Goal: Task Accomplishment & Management: Use online tool/utility

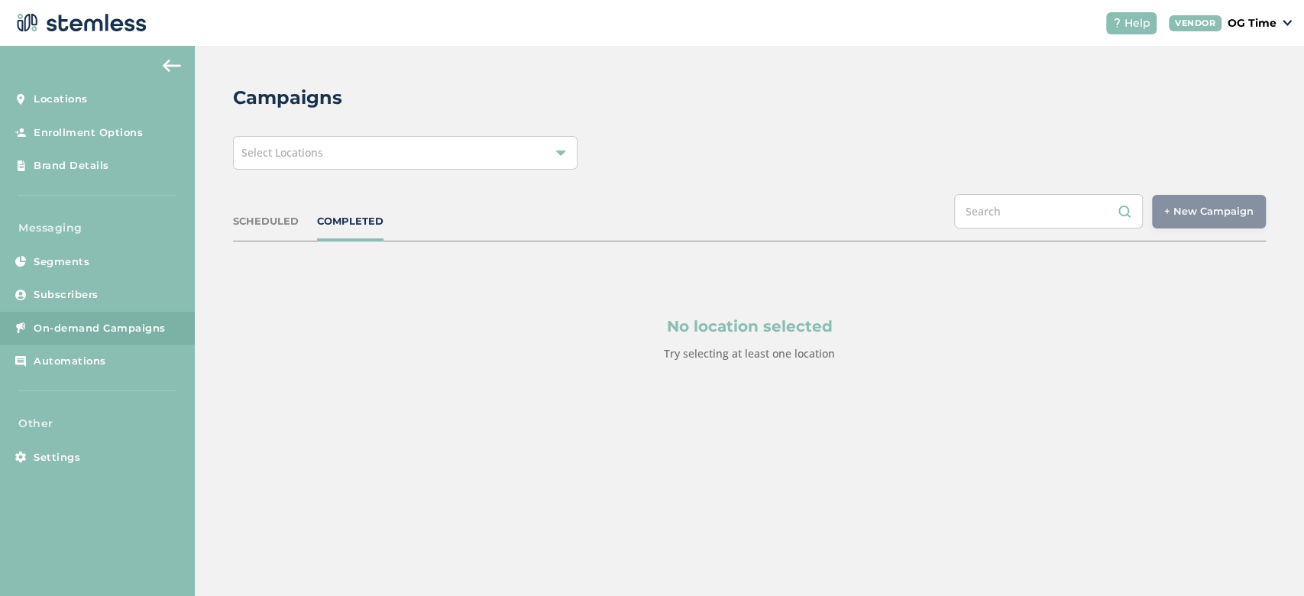
click at [316, 164] on div "Select Locations" at bounding box center [405, 153] width 345 height 34
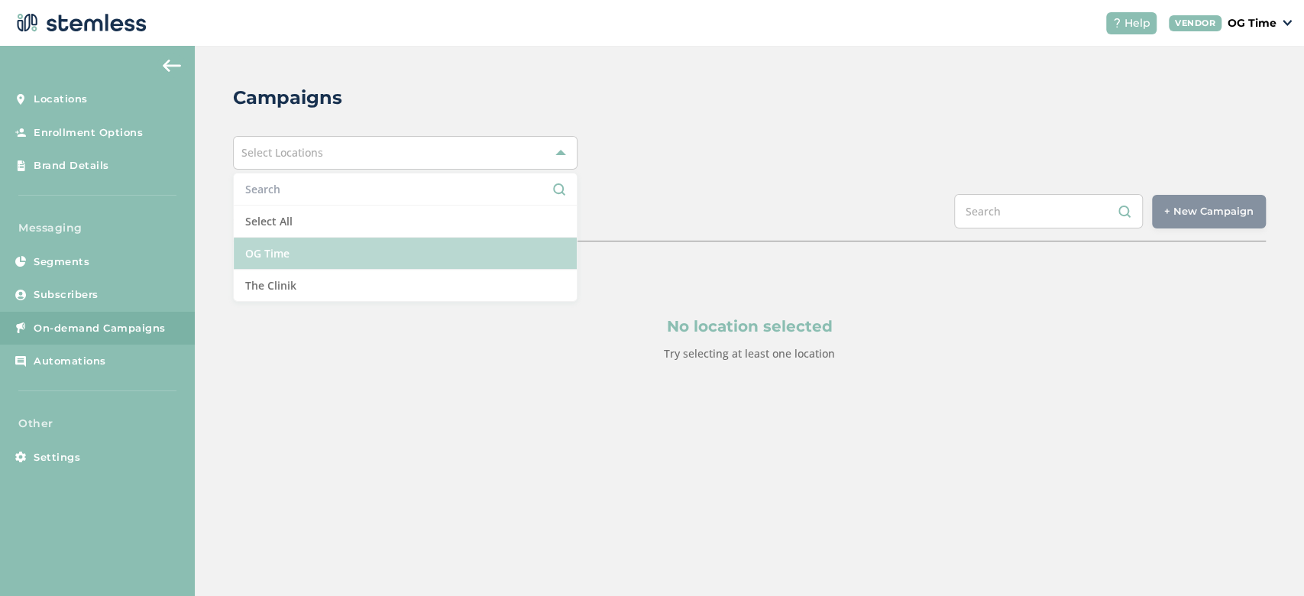
click at [300, 248] on li "OG Time" at bounding box center [405, 254] width 343 height 32
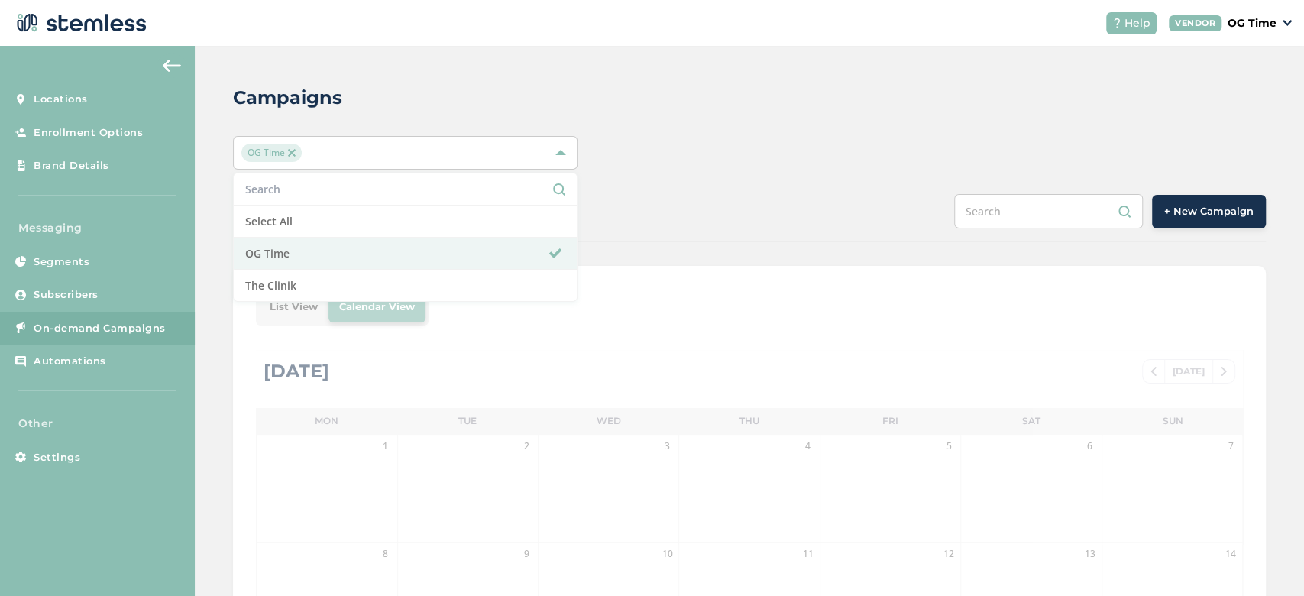
click at [670, 132] on div "Campaigns OG Time Select All OG Time The Clinik SCHEDULED COMPLETED + New Campa…" at bounding box center [750, 540] width 1110 height 989
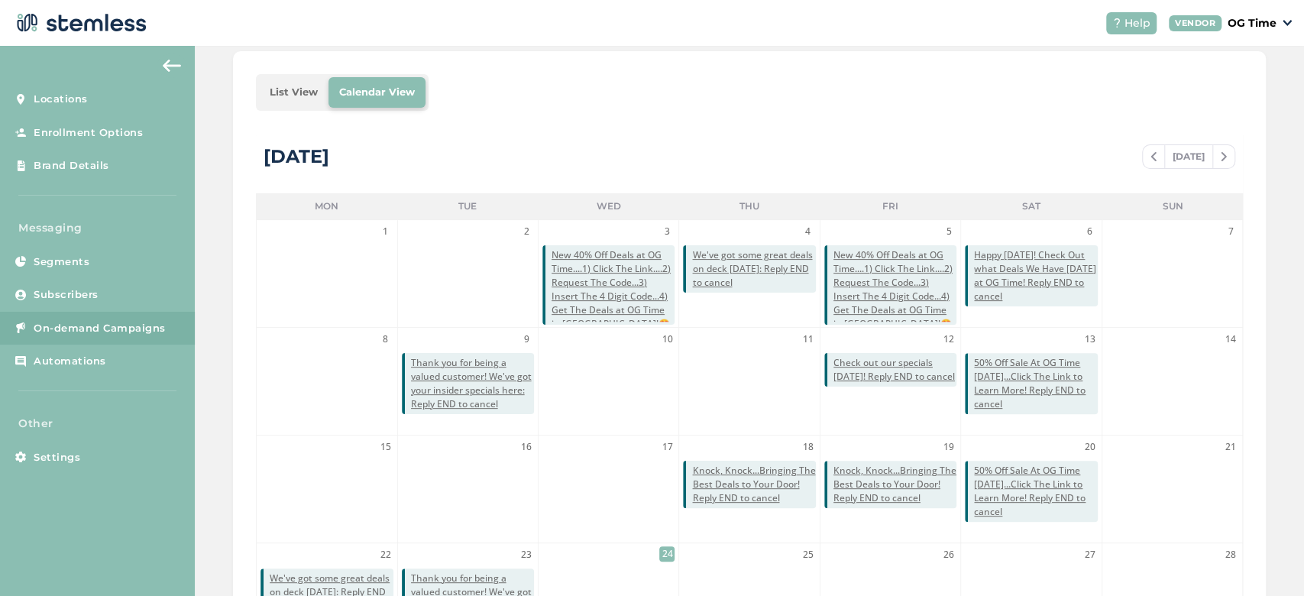
scroll to position [214, 0]
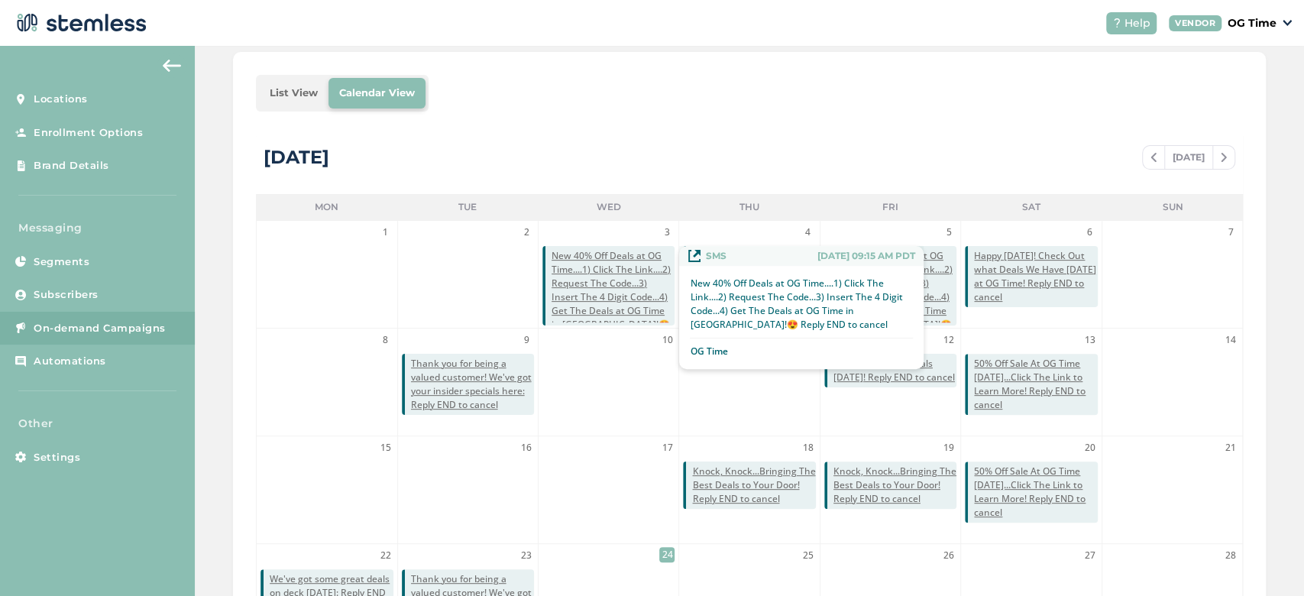
click at [595, 277] on span "New 40% Off Deals at OG Time....1) Click The Link....2) Request The Code...3) I…" at bounding box center [613, 297] width 123 height 96
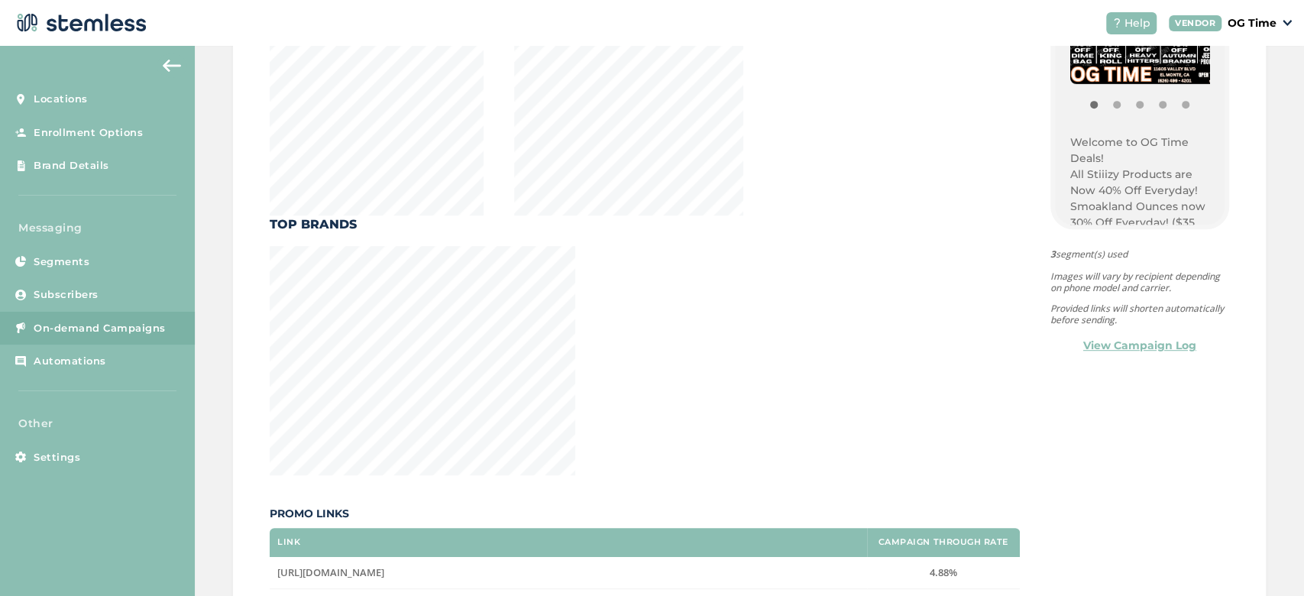
scroll to position [126, 0]
click at [1071, 138] on p "Welcome to OG Time Deals!" at bounding box center [1140, 148] width 139 height 32
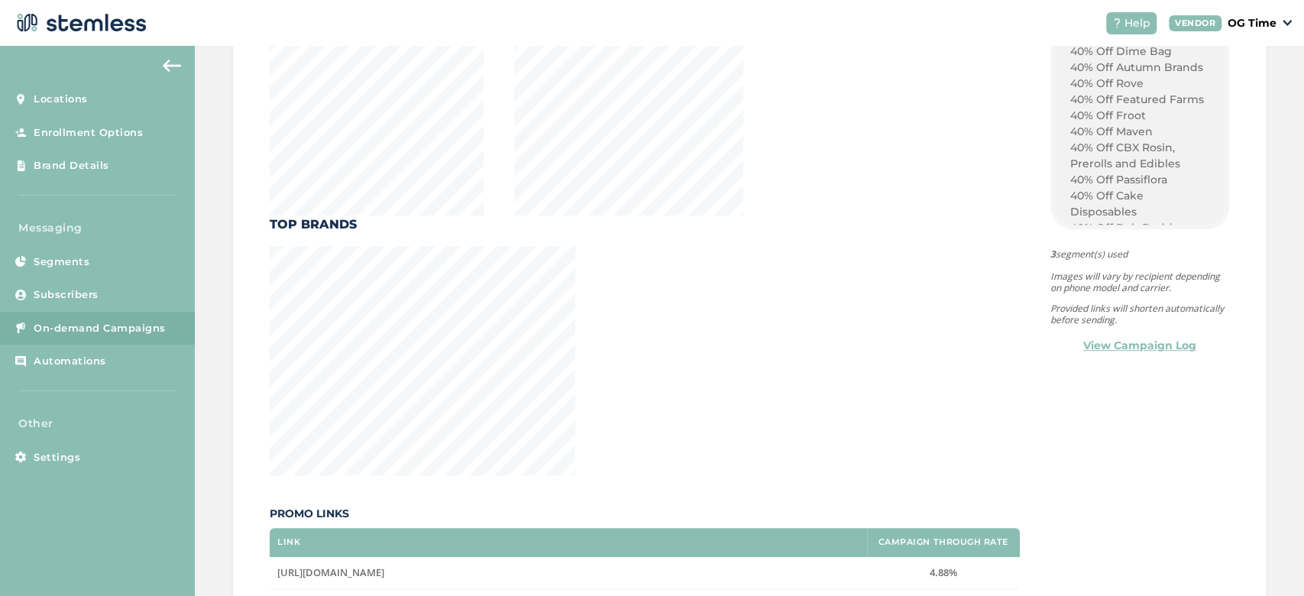
scroll to position [1579, 0]
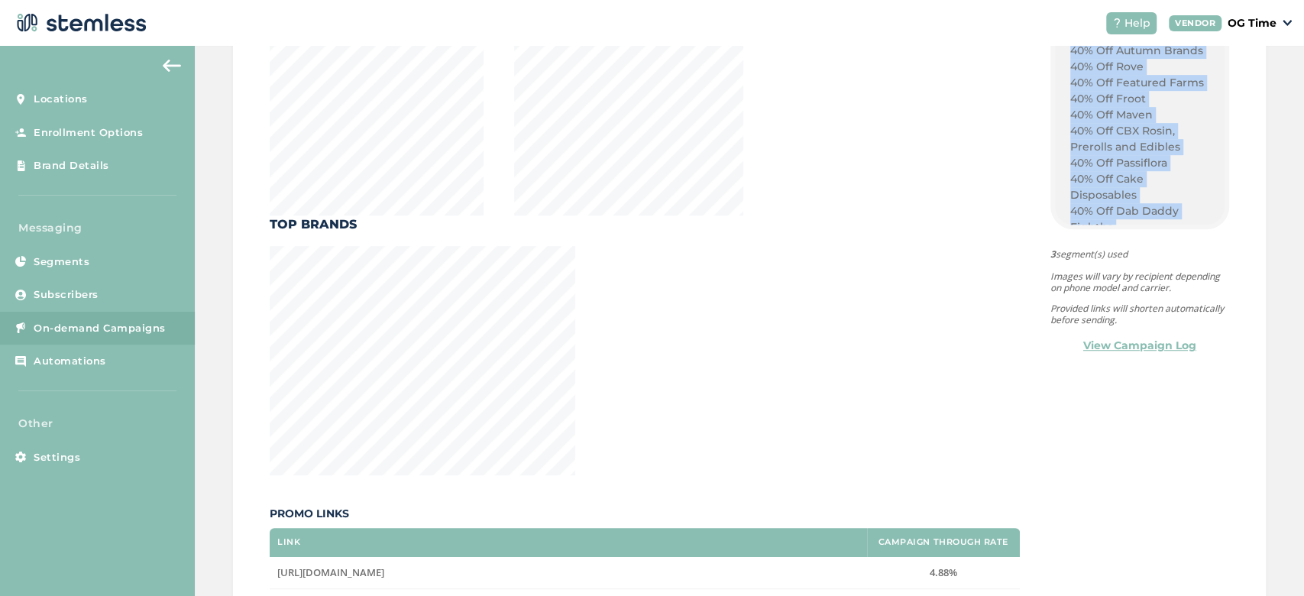
click at [1076, 332] on p "40% Off Dime Industries Disposables" at bounding box center [1140, 348] width 139 height 32
copy div "Welcome to OG Time Deals! All Stiiizy Products are Now 40% Off Everyday! Smoakl…"
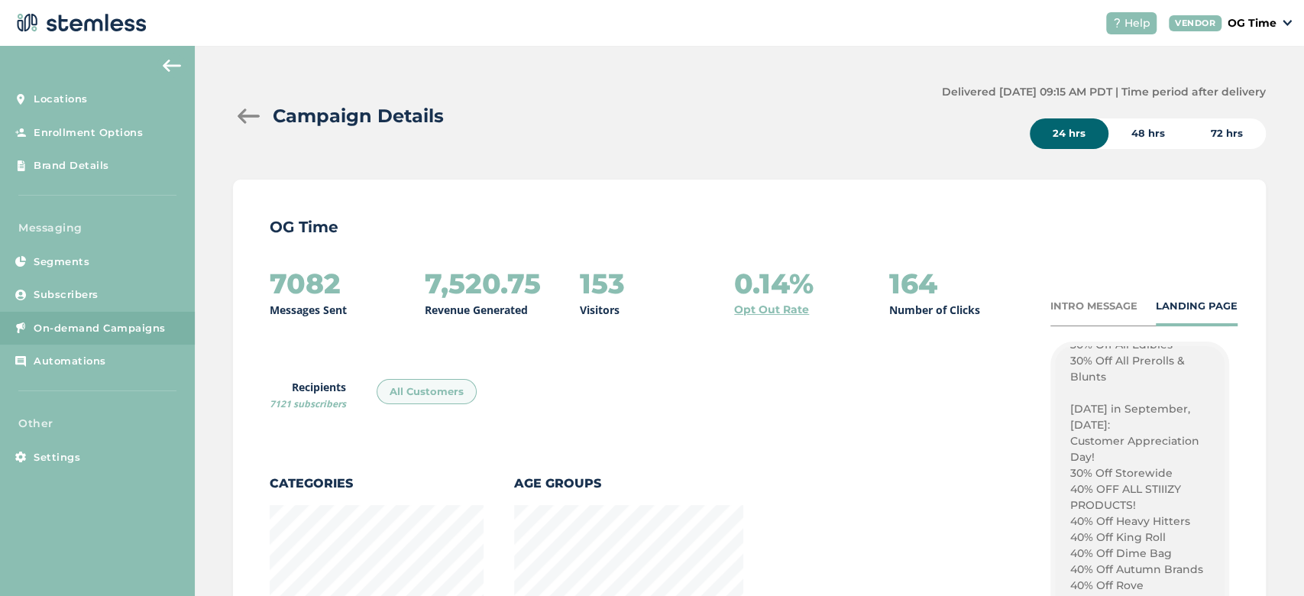
click at [261, 116] on div at bounding box center [248, 116] width 31 height 15
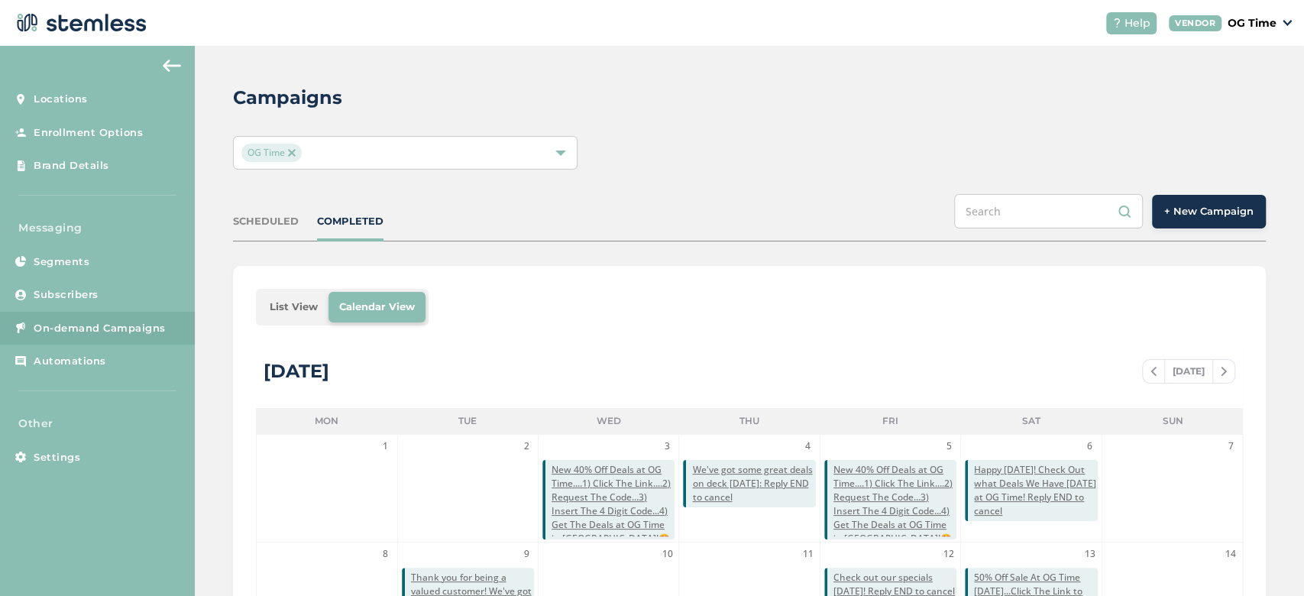
click at [1196, 221] on button "+ New Campaign" at bounding box center [1209, 212] width 114 height 34
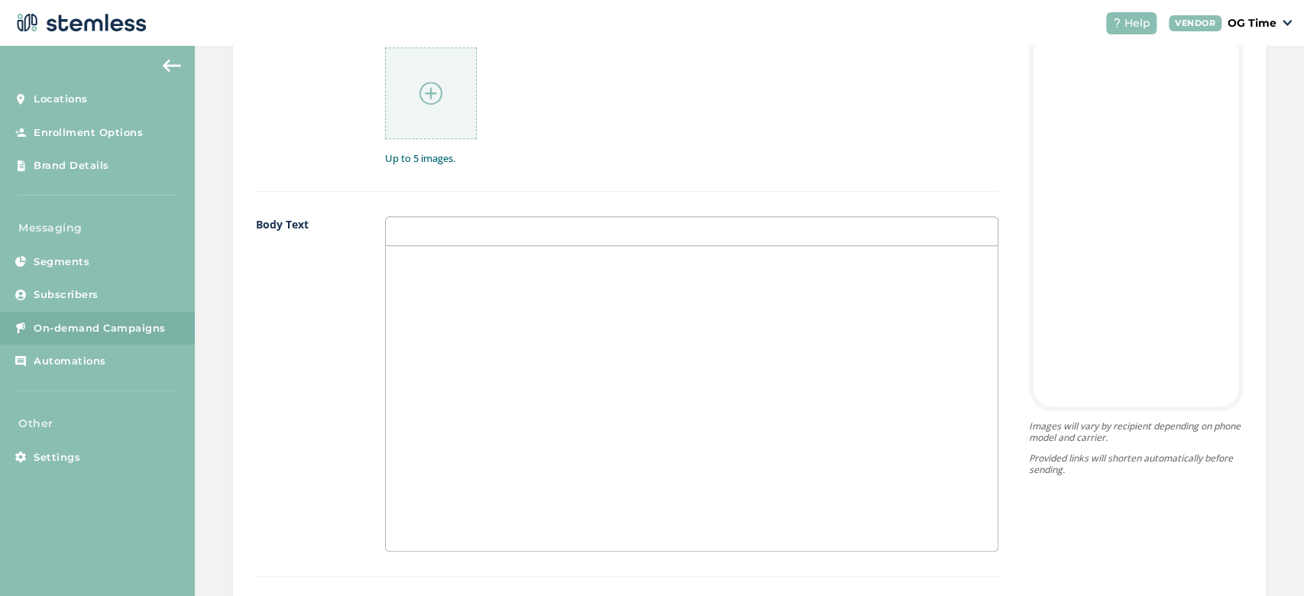
scroll to position [866, 0]
click at [495, 271] on div at bounding box center [692, 397] width 612 height 305
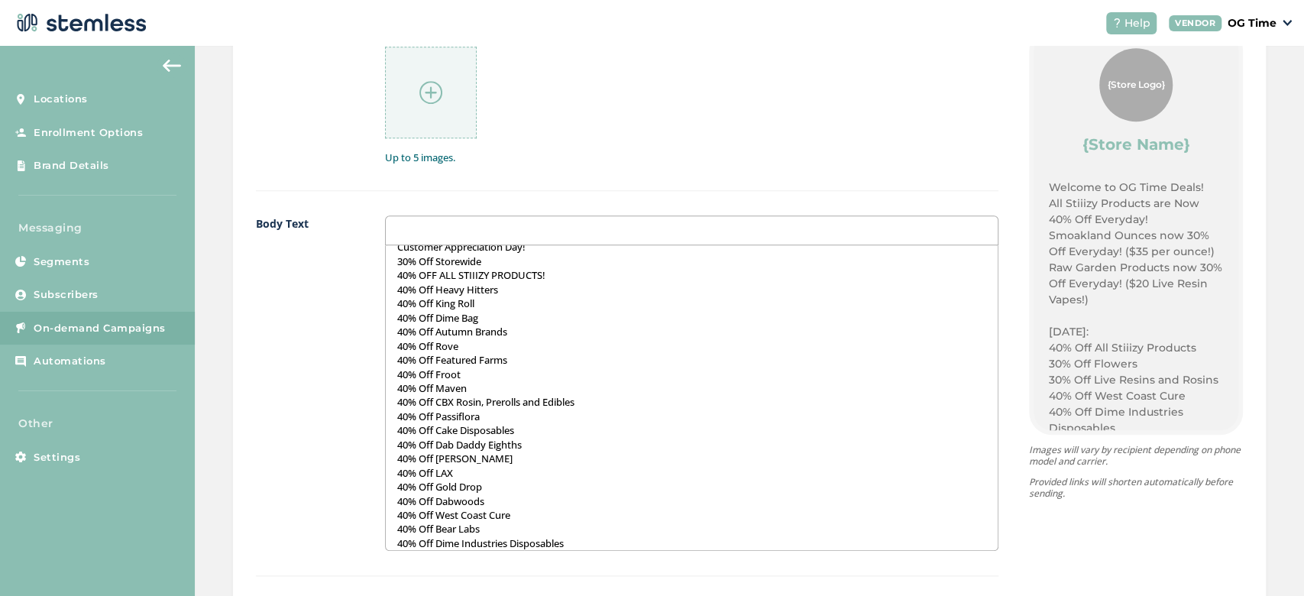
scroll to position [0, 0]
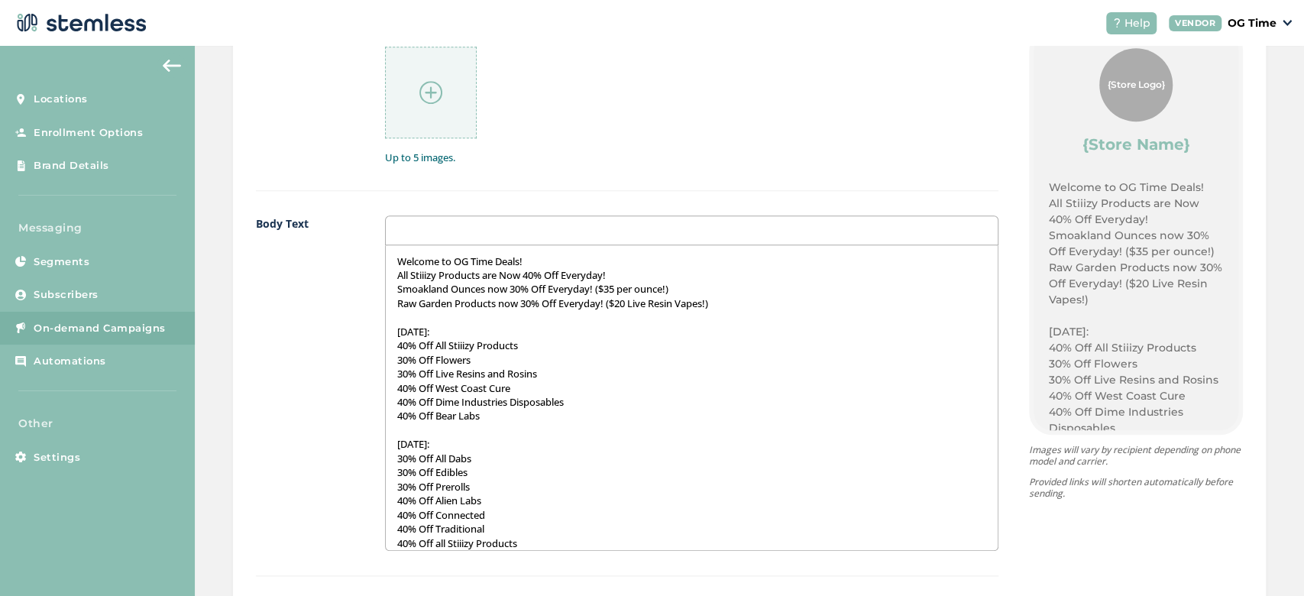
click at [525, 258] on p "Welcome to OG Time Deals!" at bounding box center [691, 261] width 589 height 14
drag, startPoint x: 533, startPoint y: 258, endPoint x: 373, endPoint y: 274, distance: 161.3
click at [373, 274] on div "Body Text Welcome to OG Time Deals! All Stiiizy Products are Now 40% Off Everyd…" at bounding box center [627, 395] width 743 height 361
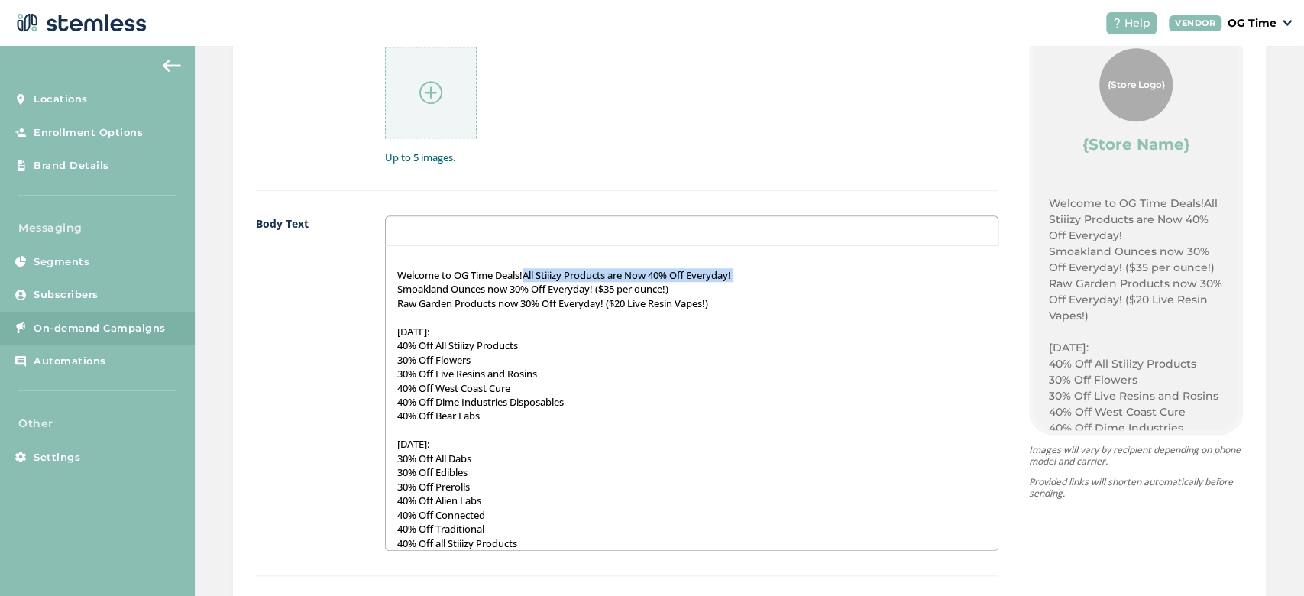
drag, startPoint x: 527, startPoint y: 272, endPoint x: 390, endPoint y: 287, distance: 137.6
click at [390, 287] on div "Welcome to OG Time Deals!All Stiiizy Products are Now 40% Off Everyday! Smoakla…" at bounding box center [692, 397] width 612 height 305
click at [490, 262] on p at bounding box center [691, 261] width 589 height 14
drag, startPoint x: 523, startPoint y: 271, endPoint x: 425, endPoint y: 283, distance: 99.4
click at [425, 283] on div "Welcome to OG Time Deals!All Stiiizy Products are Now 40% Off Everyday! Smoakla…" at bounding box center [692, 397] width 612 height 305
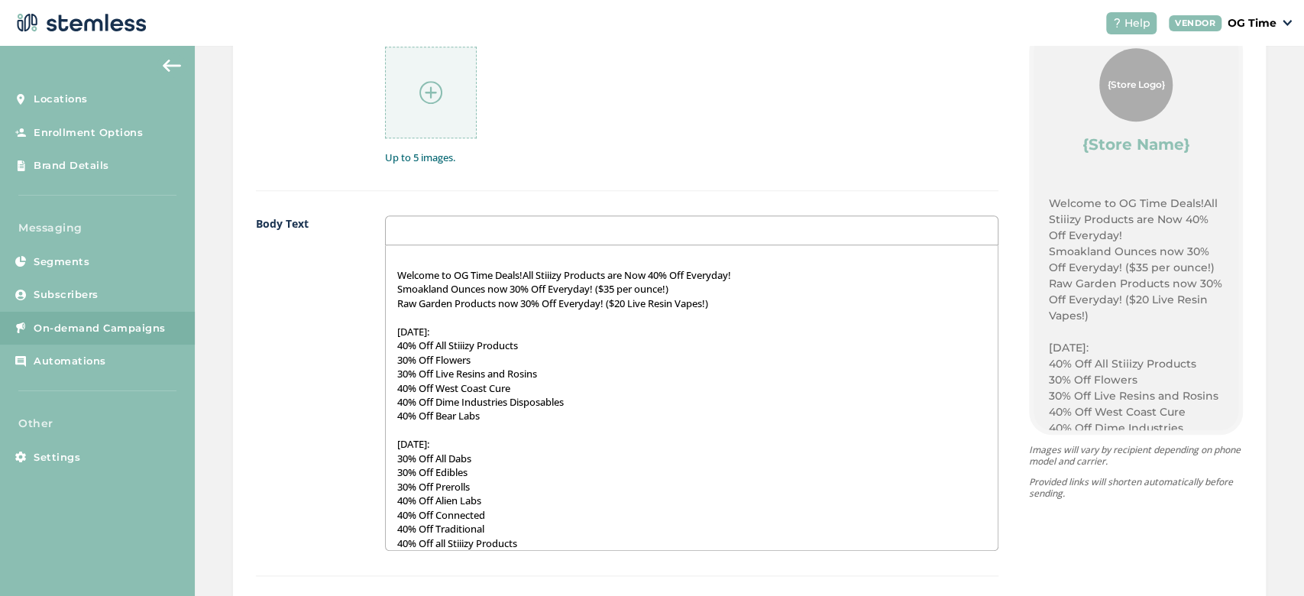
click at [464, 262] on p at bounding box center [691, 261] width 589 height 14
drag, startPoint x: 525, startPoint y: 278, endPoint x: 494, endPoint y: 264, distance: 33.8
click at [494, 264] on div "Welcome to OG Time Deals!All Stiiizy Products are Now 40% Off Everyday! Smoakla…" at bounding box center [692, 397] width 612 height 305
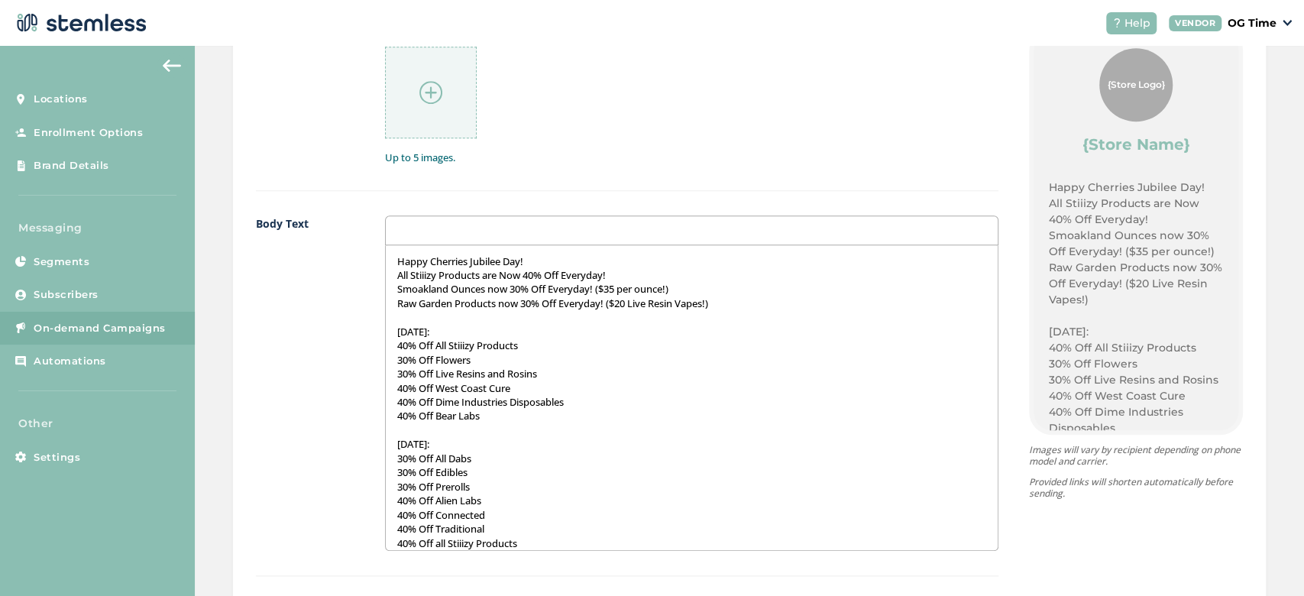
click at [727, 297] on p "Raw Garden Products now 30% Off Everyday! ($20 Live Resin Vapes!)" at bounding box center [691, 303] width 589 height 14
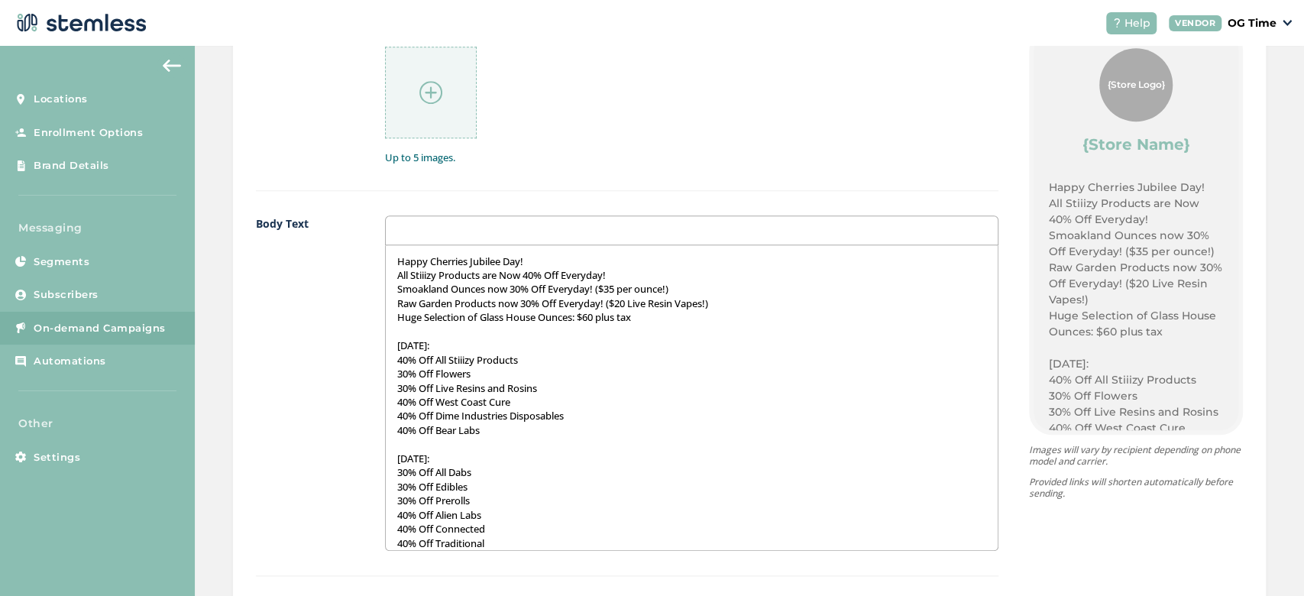
click at [544, 259] on p "Happy Cherries Jubilee Day!" at bounding box center [691, 261] width 589 height 14
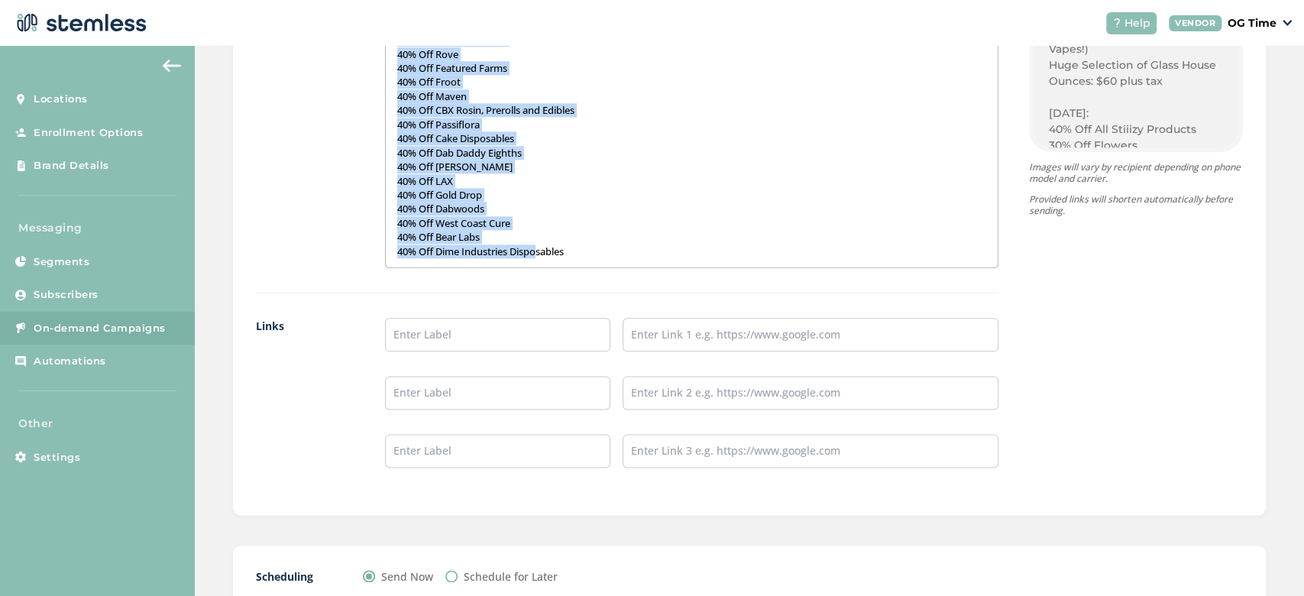
scroll to position [1253, 0]
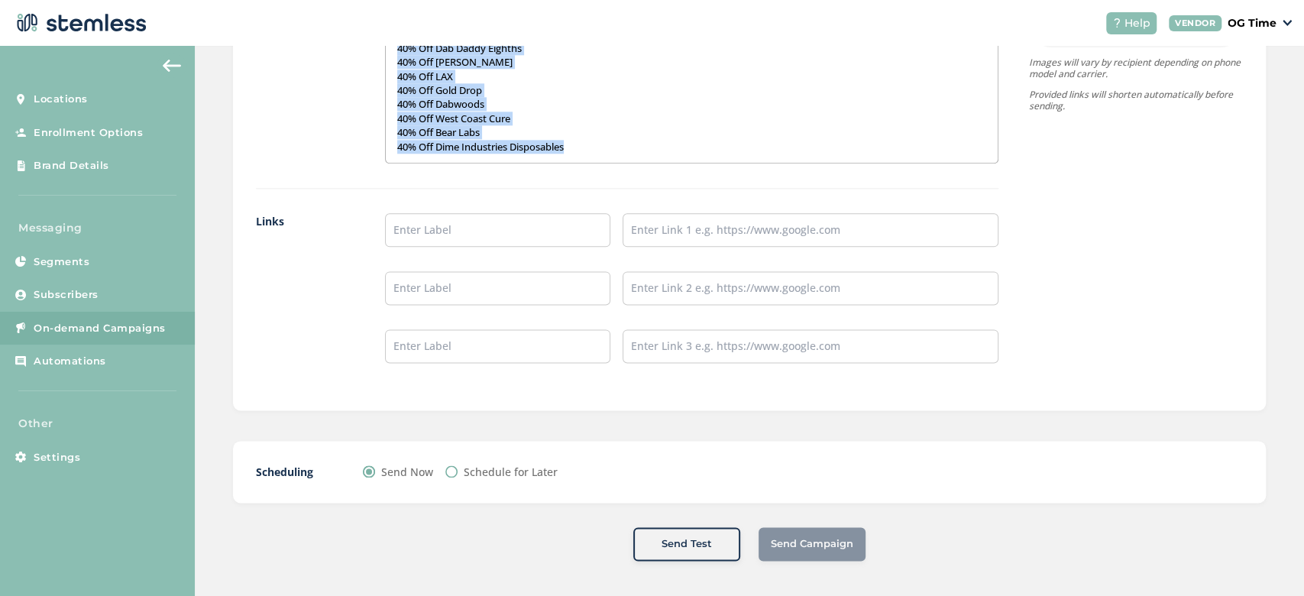
drag, startPoint x: 396, startPoint y: 271, endPoint x: 598, endPoint y: 143, distance: 239.4
click at [598, 143] on div "Happy Cherries Jubilee Day! Its Patient Appreciation Day Week! All Stiiizy Prod…" at bounding box center [692, 10] width 612 height 305
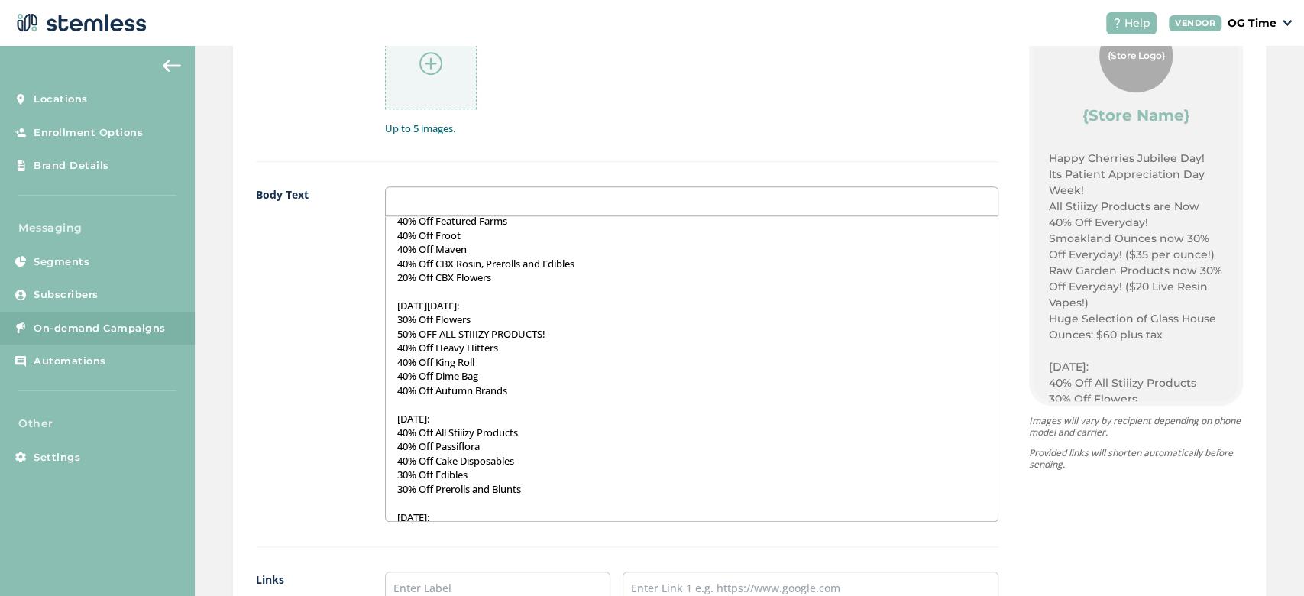
scroll to position [395, 0]
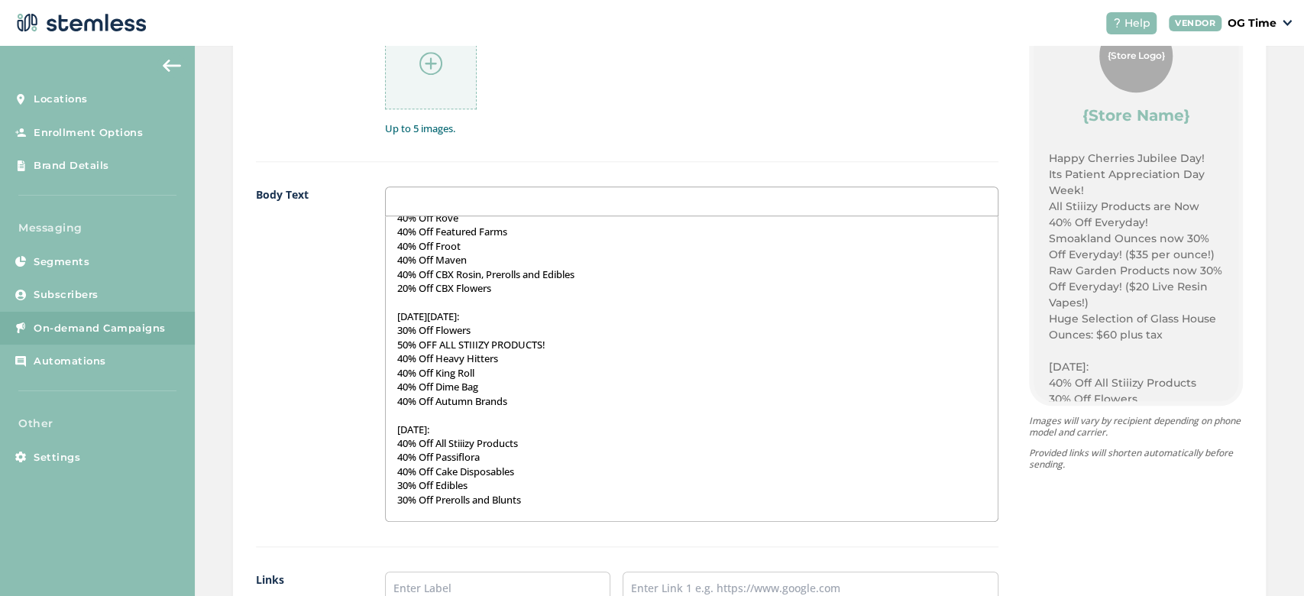
click at [397, 309] on p "[DATE][DATE]:" at bounding box center [691, 316] width 589 height 14
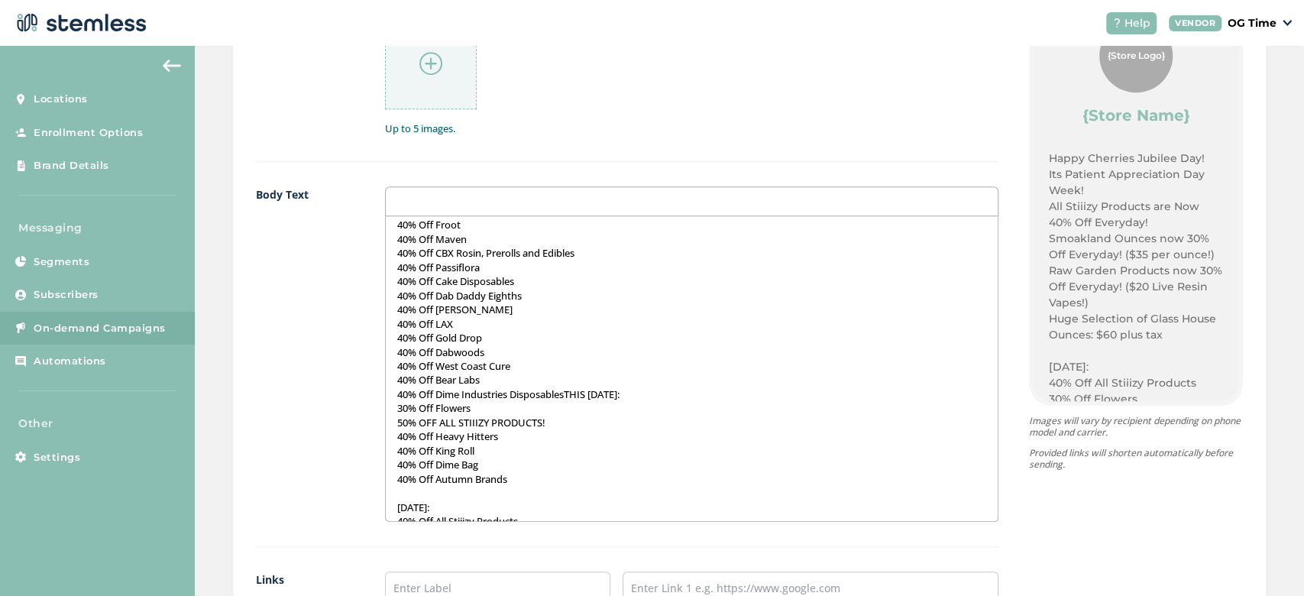
scroll to position [634, 0]
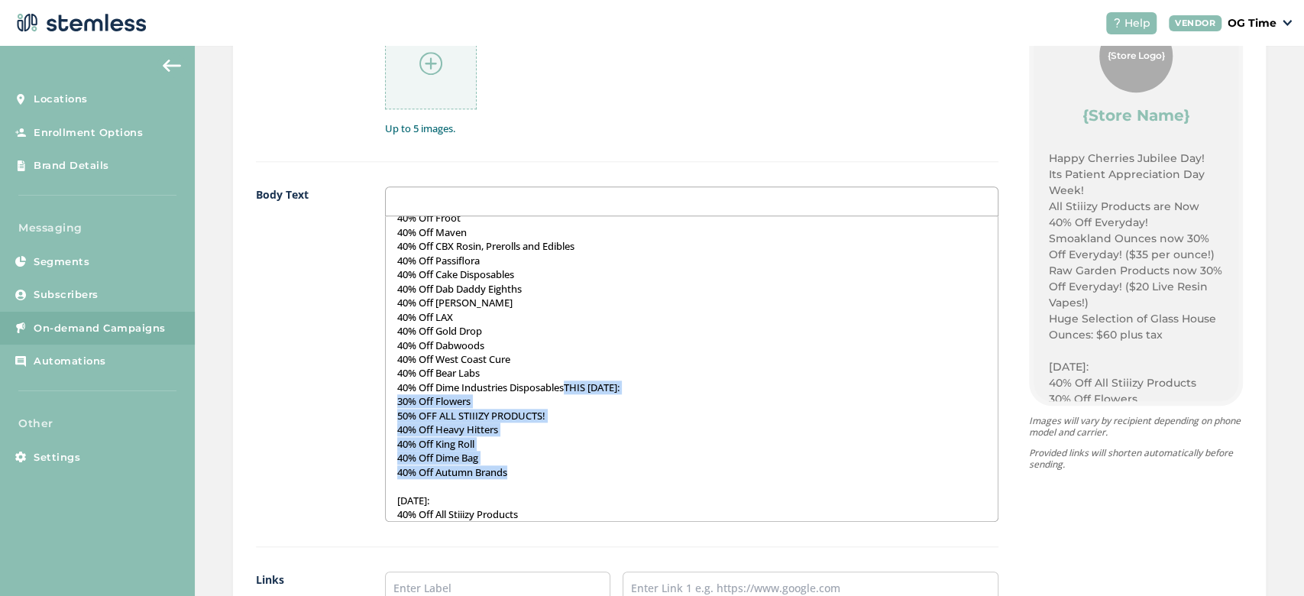
drag, startPoint x: 569, startPoint y: 386, endPoint x: 582, endPoint y: 468, distance: 82.8
click at [582, 468] on div "Happy Cherries Jubilee Day! Its Patient Appreciation Day Week! All Stiiizy Prod…" at bounding box center [692, 368] width 612 height 305
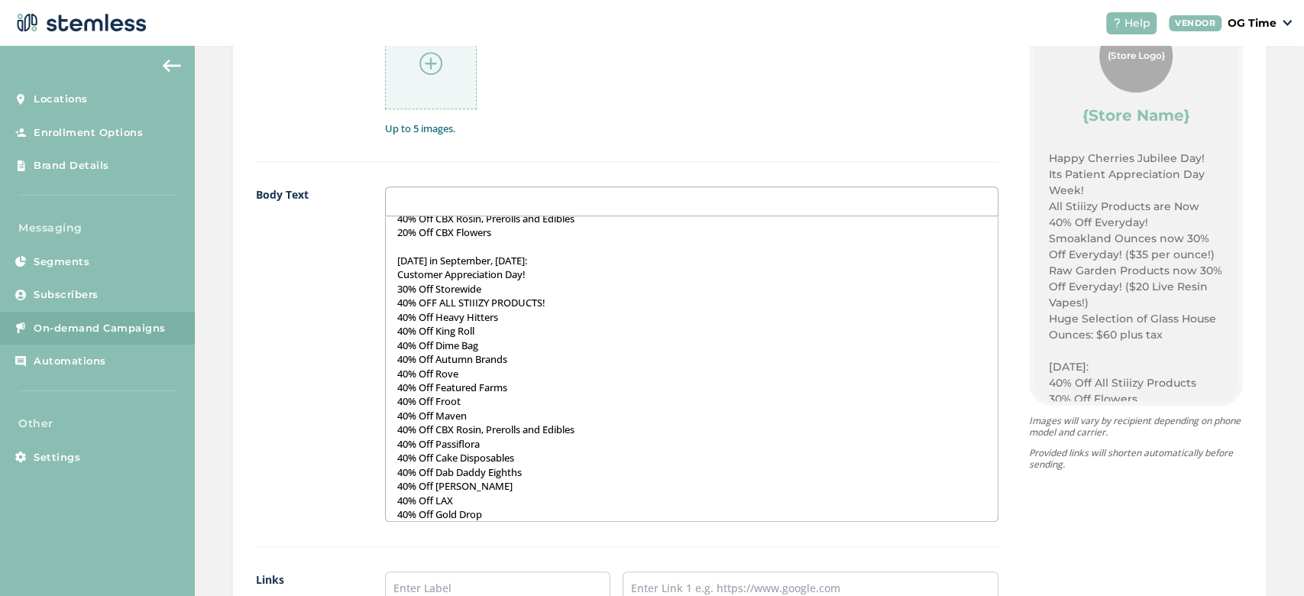
scroll to position [450, 0]
click at [401, 303] on p "40% OFF ALL STIIIZY PRODUCTS!" at bounding box center [691, 303] width 589 height 14
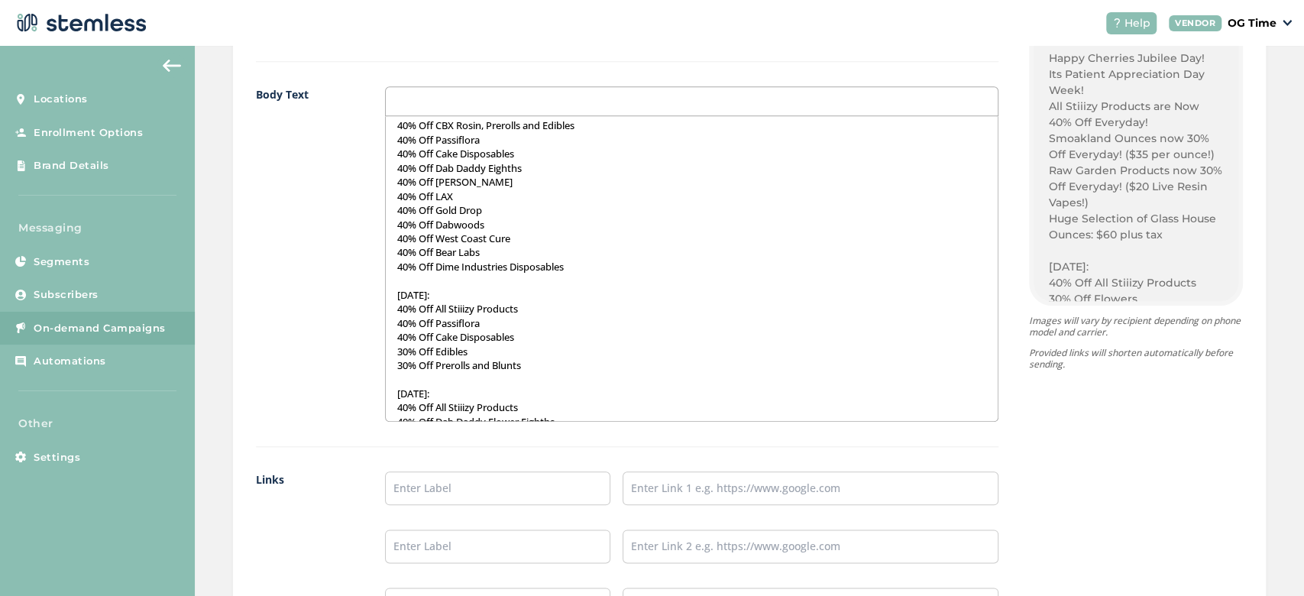
scroll to position [743, 0]
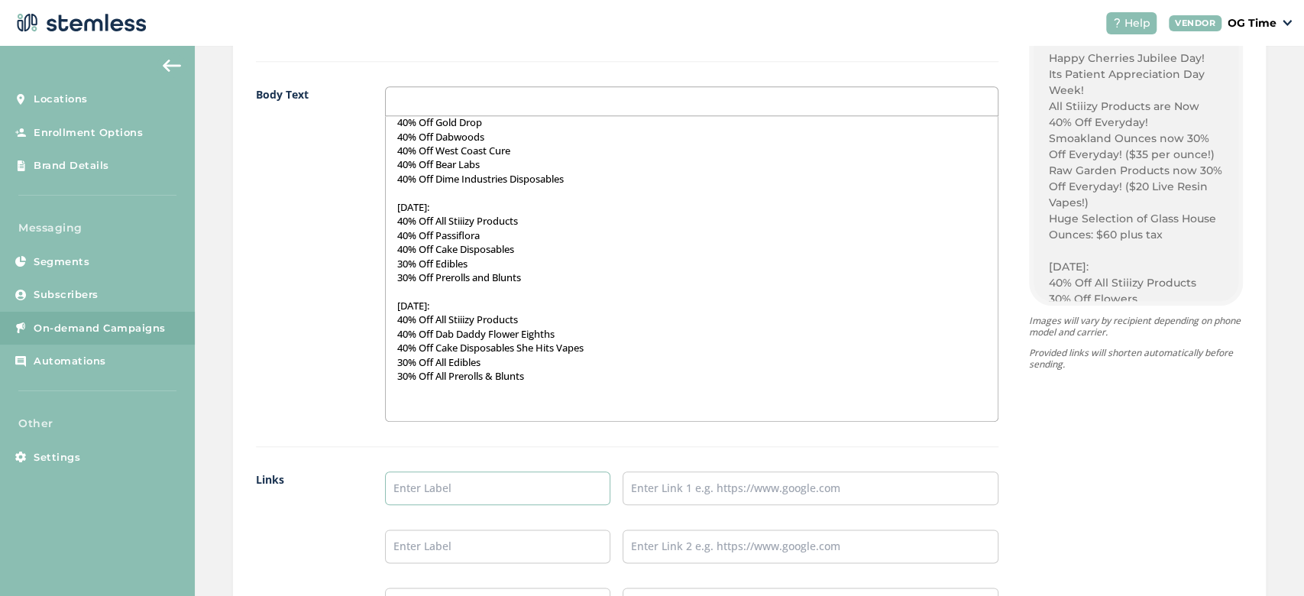
click at [436, 486] on input "text" at bounding box center [497, 488] width 225 height 34
type input "Online Menu"
click at [679, 493] on input "text" at bounding box center [811, 488] width 376 height 34
type input "[URL][DOMAIN_NAME]"
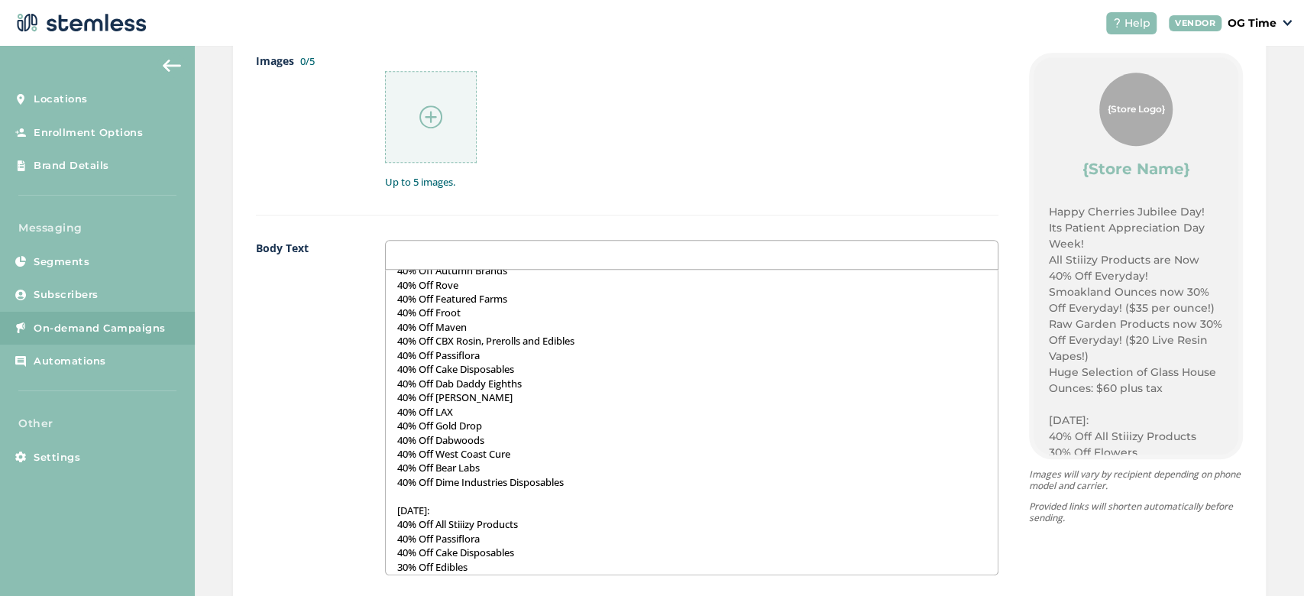
scroll to position [590, 0]
click at [432, 120] on img at bounding box center [431, 116] width 23 height 23
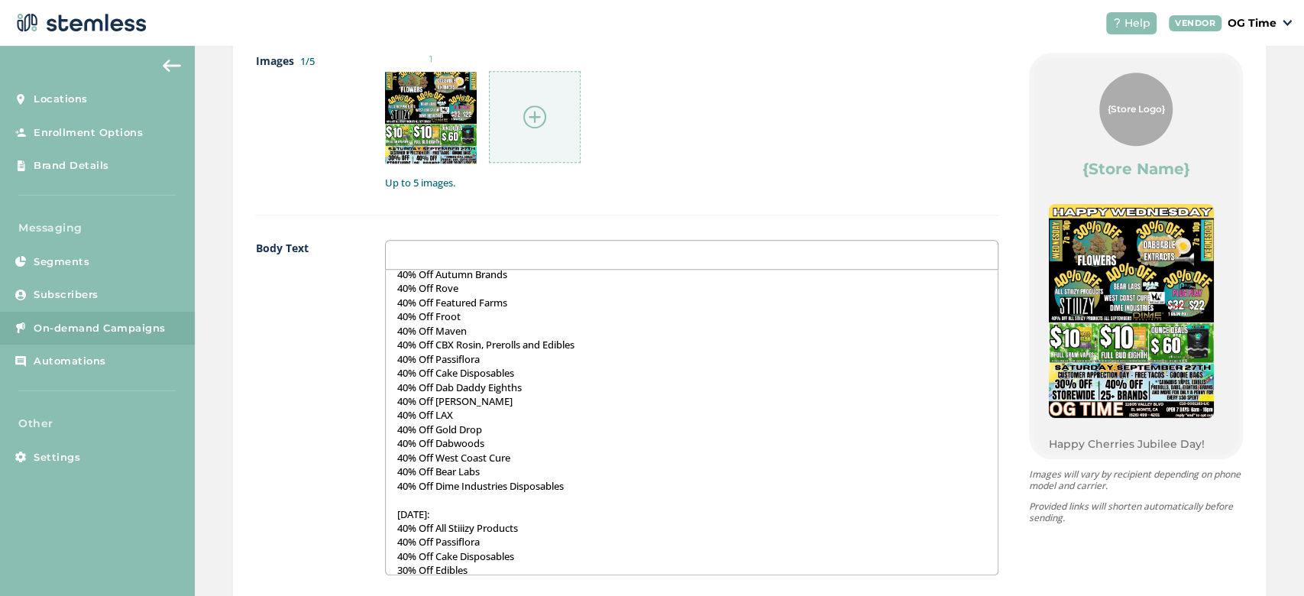
click at [541, 115] on img at bounding box center [534, 116] width 23 height 23
click at [530, 130] on div at bounding box center [535, 117] width 92 height 92
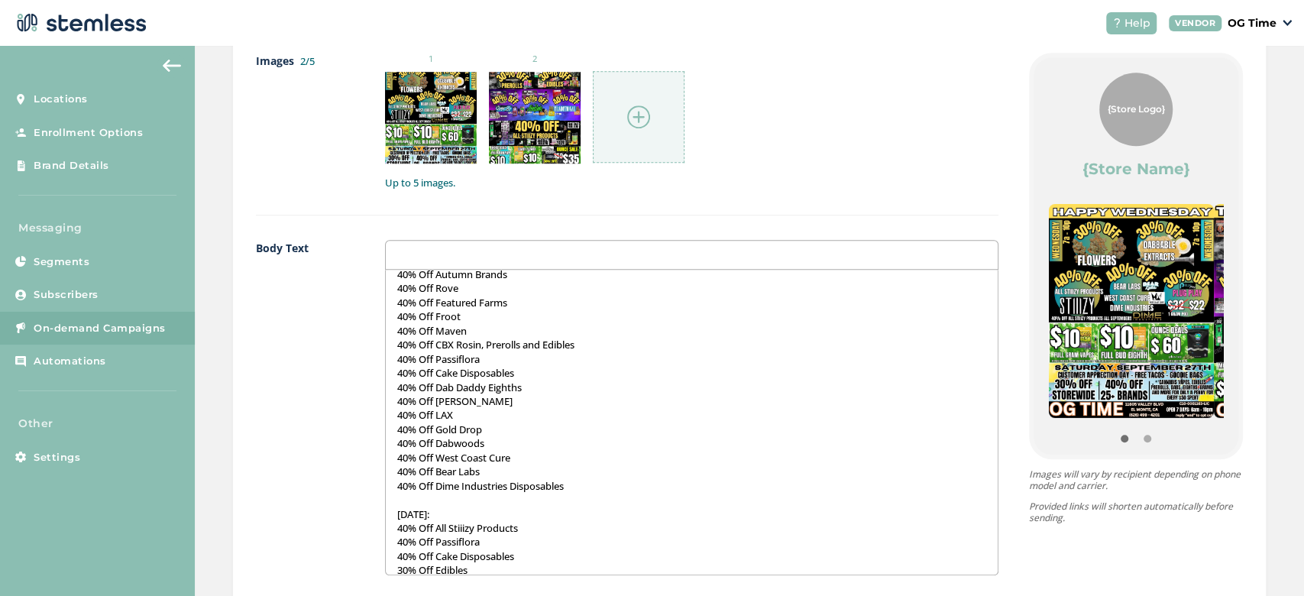
click at [627, 110] on img at bounding box center [638, 116] width 23 height 23
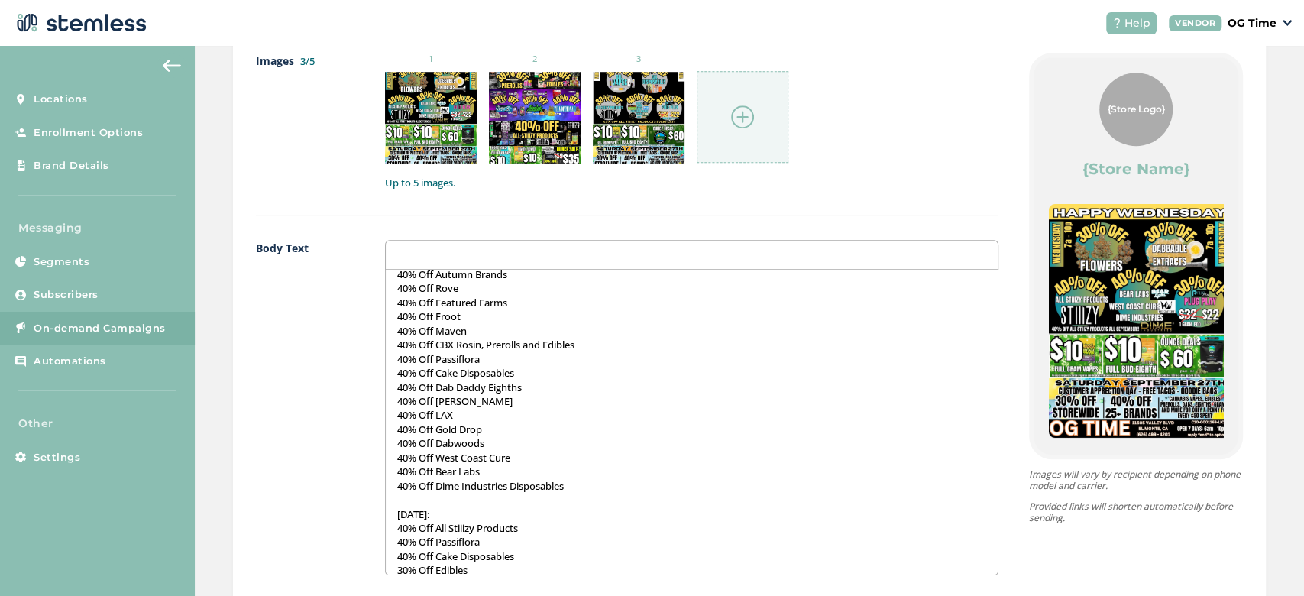
click at [738, 113] on img at bounding box center [742, 116] width 23 height 23
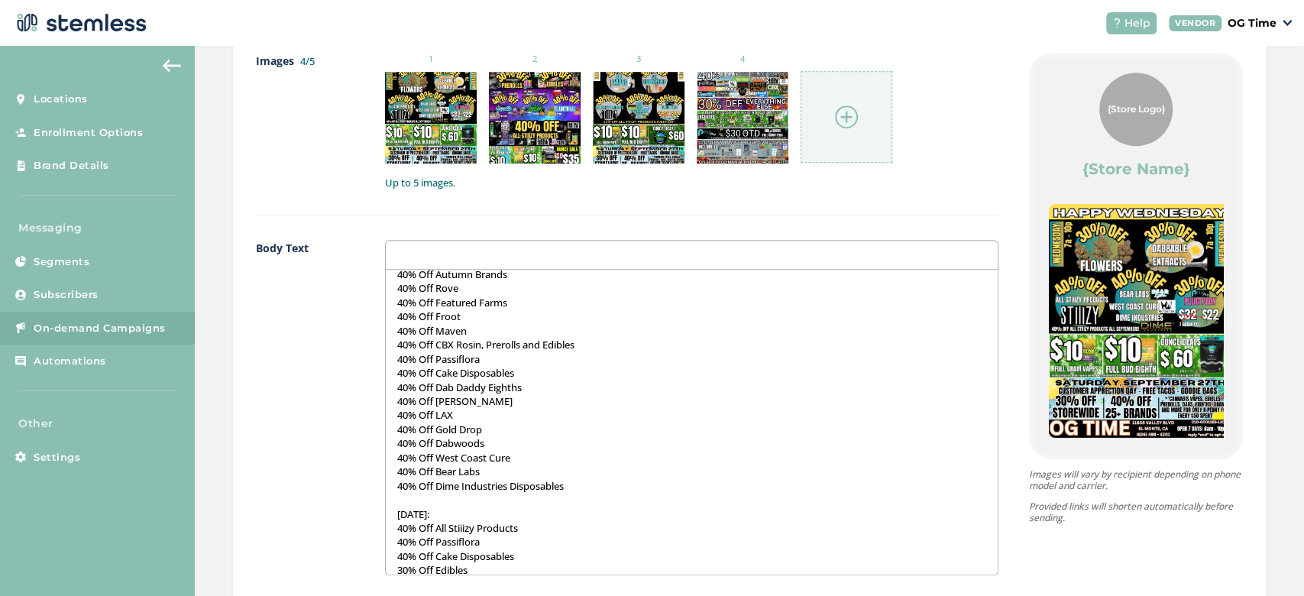
click at [841, 118] on img at bounding box center [846, 116] width 23 height 23
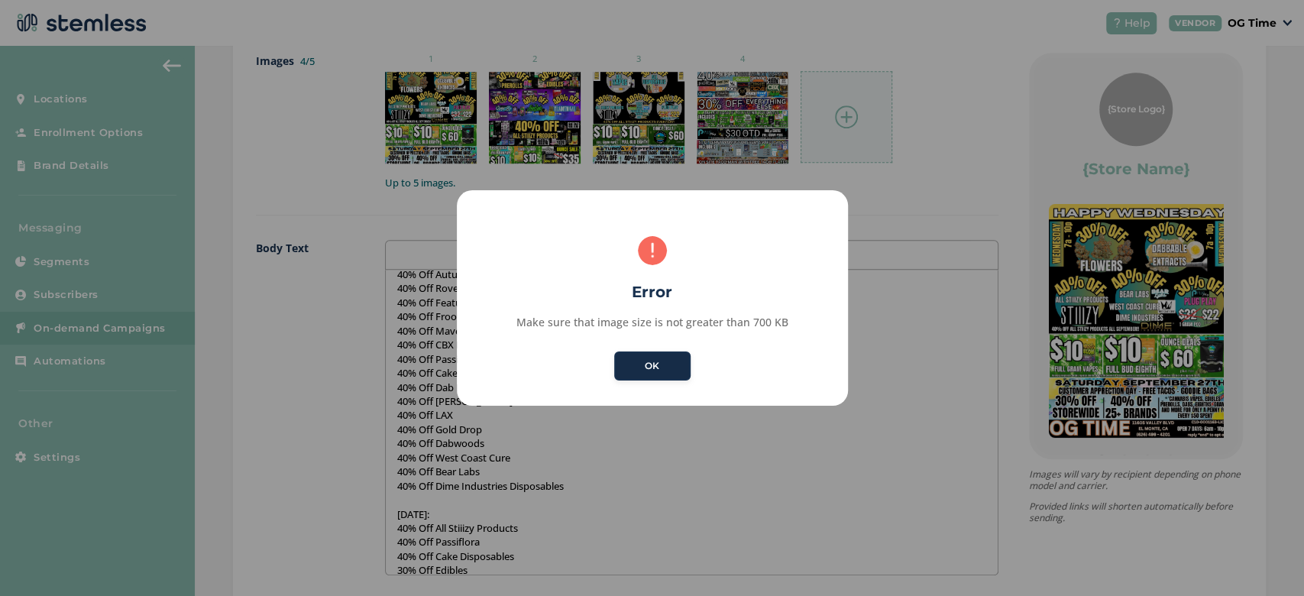
click at [631, 370] on button "OK" at bounding box center [652, 366] width 76 height 29
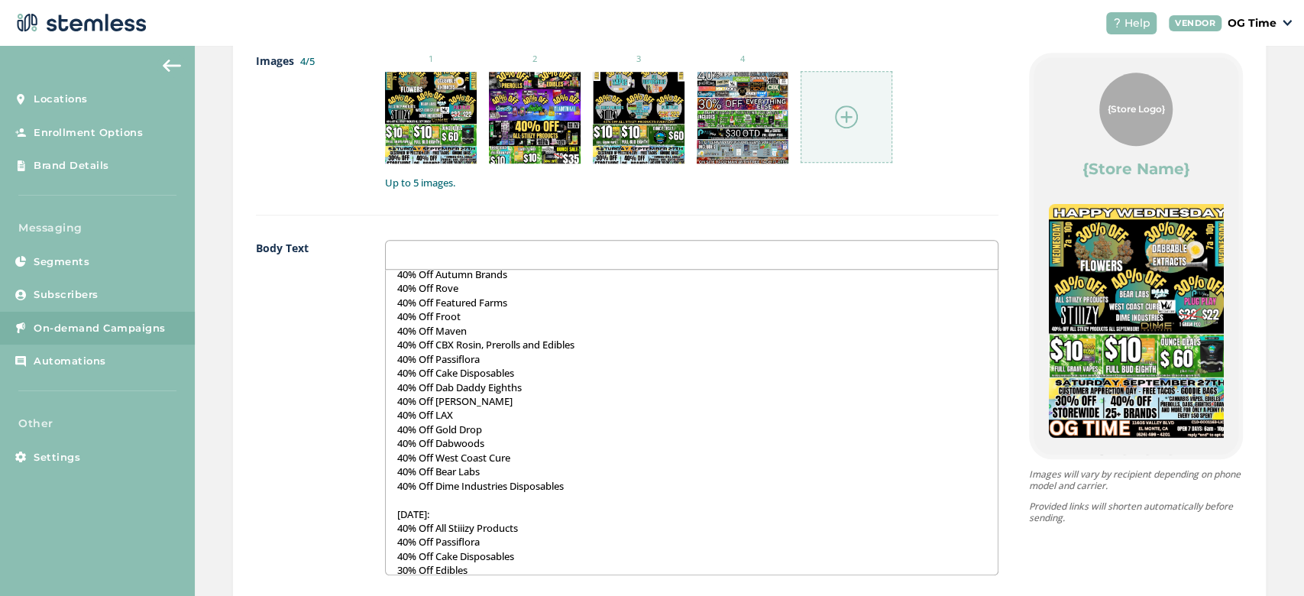
click at [847, 122] on img at bounding box center [846, 116] width 23 height 23
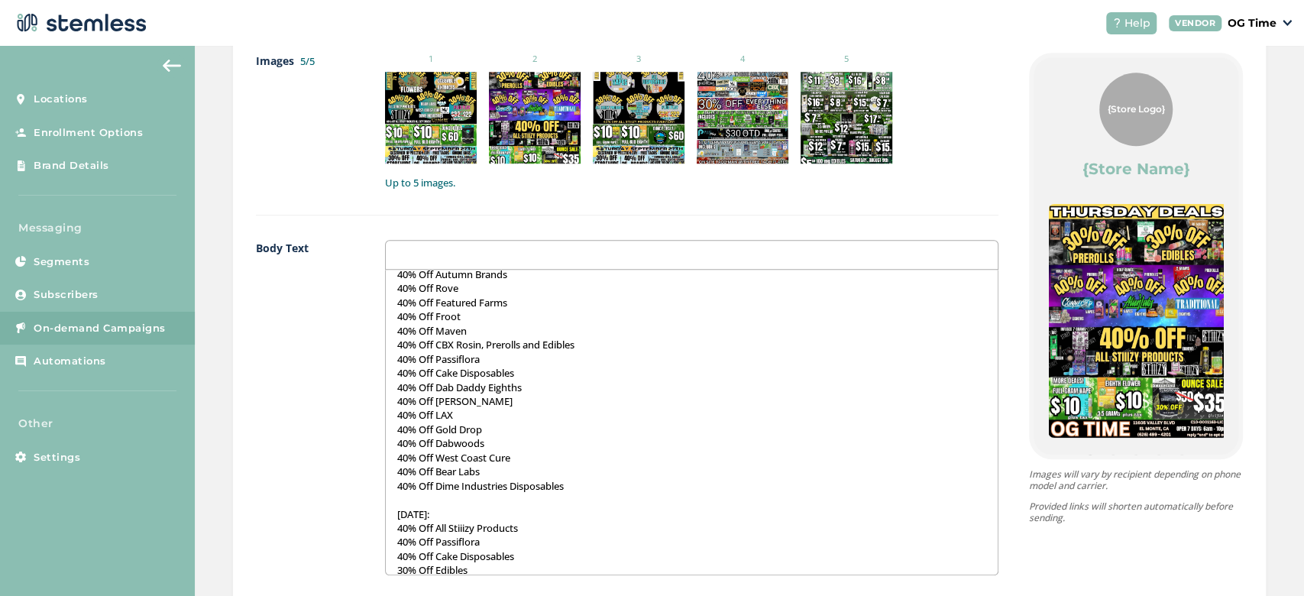
drag, startPoint x: 1113, startPoint y: 361, endPoint x: 732, endPoint y: 464, distance: 394.1
click at [732, 464] on div "Images 5/5 1 2 3 4 5 Up to 5 images. Body Text Happy Cherries Jubilee Day! Its …" at bounding box center [749, 426] width 987 height 747
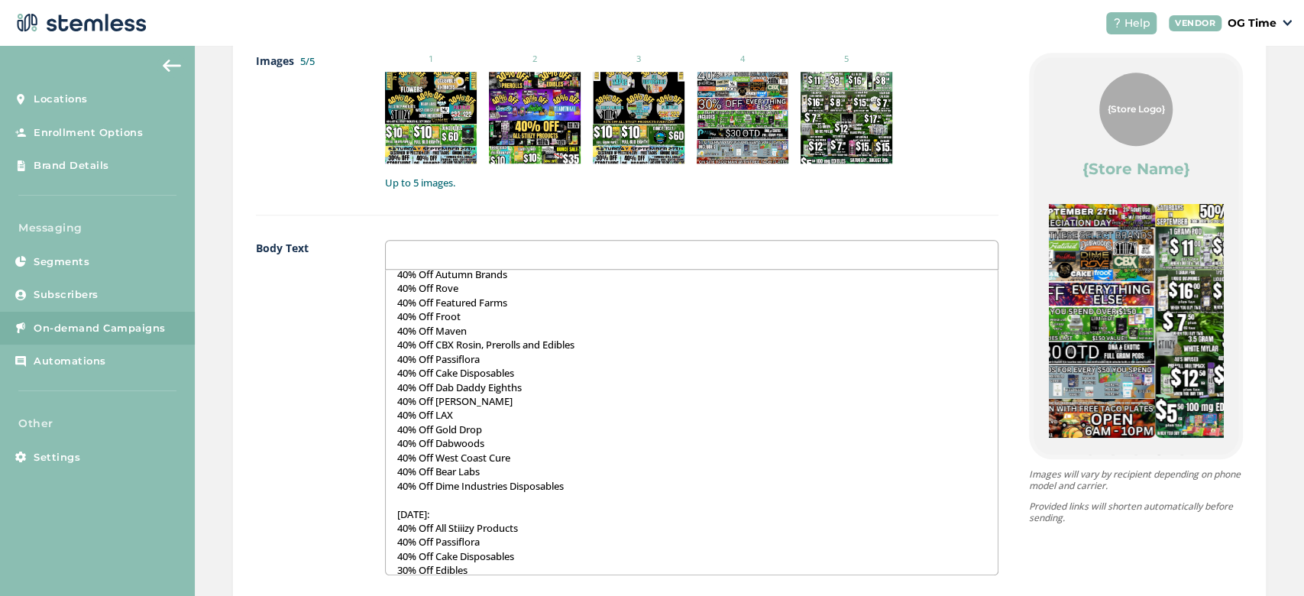
drag, startPoint x: 1115, startPoint y: 363, endPoint x: 724, endPoint y: 421, distance: 394.8
click at [724, 421] on div "Images 5/5 1 2 3 4 5 Up to 5 images. Body Text Happy Cherries Jubilee Day! Its …" at bounding box center [749, 426] width 987 height 747
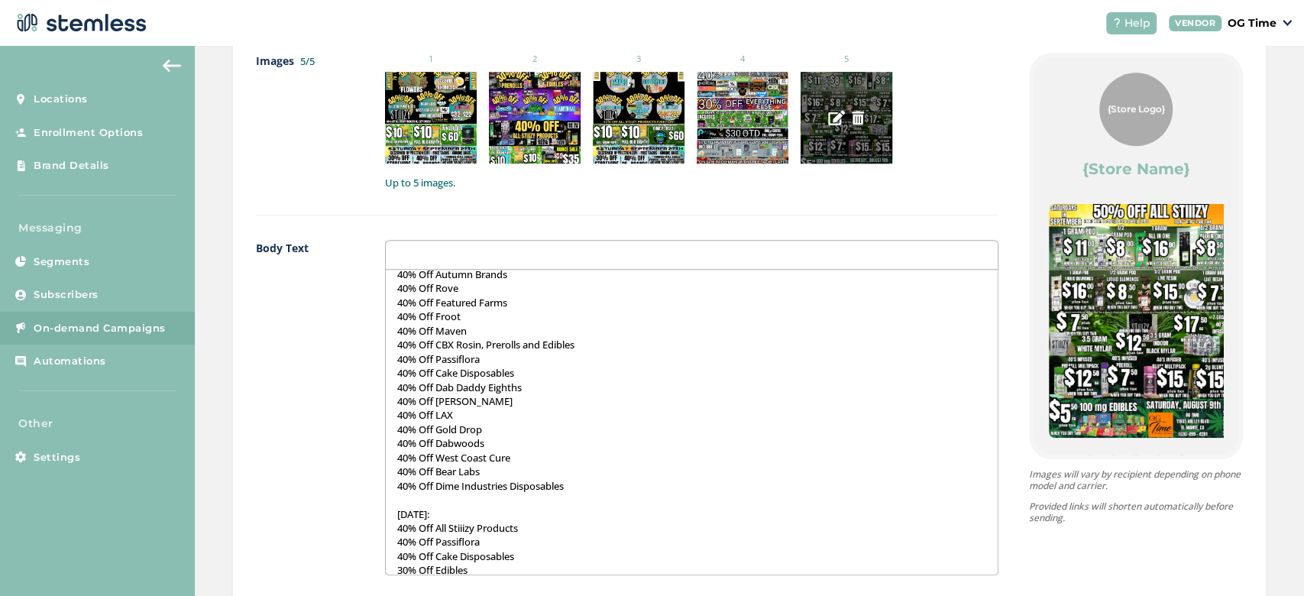
click at [859, 111] on img at bounding box center [858, 118] width 14 height 14
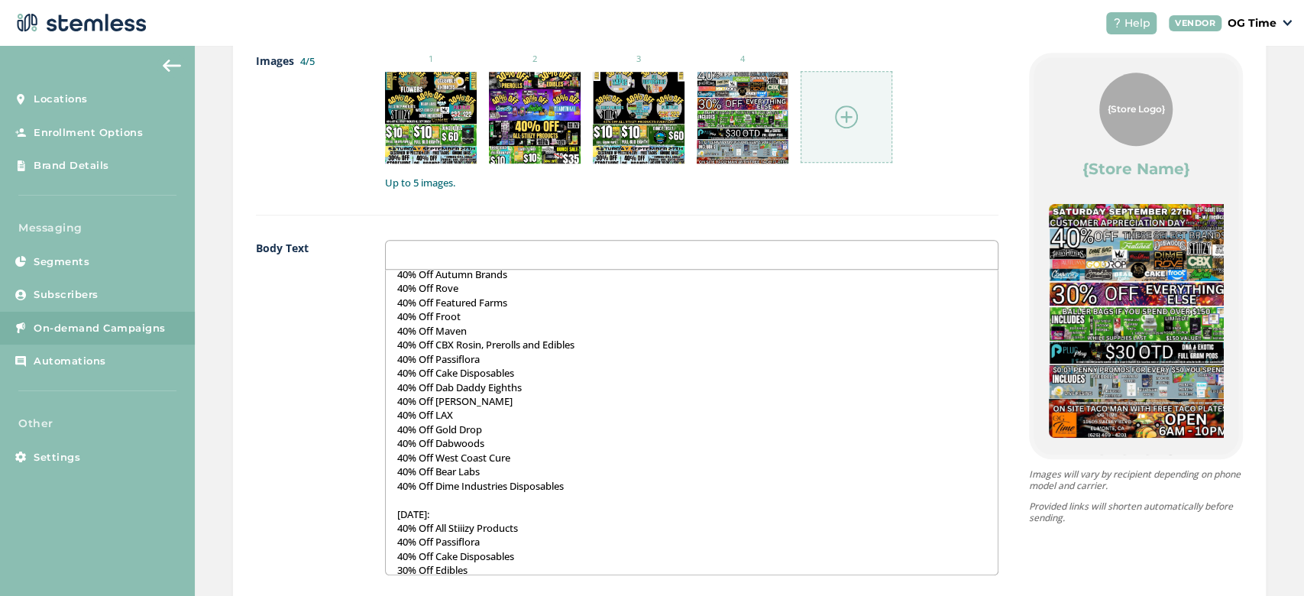
click at [847, 115] on img at bounding box center [846, 116] width 23 height 23
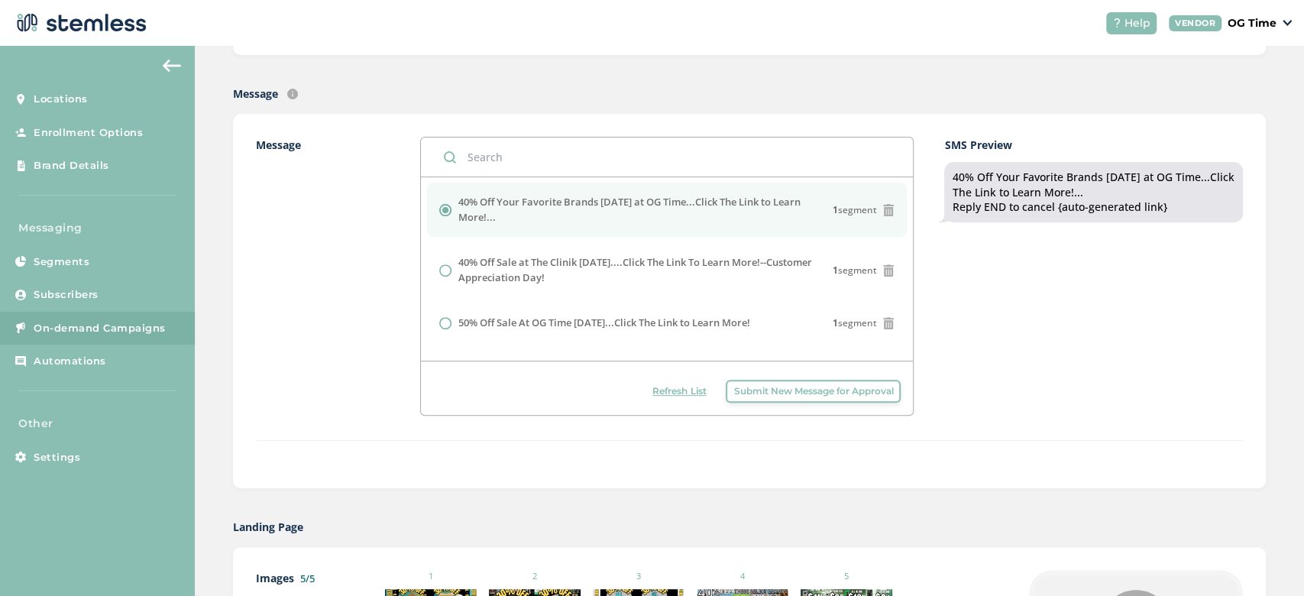
scroll to position [0, 0]
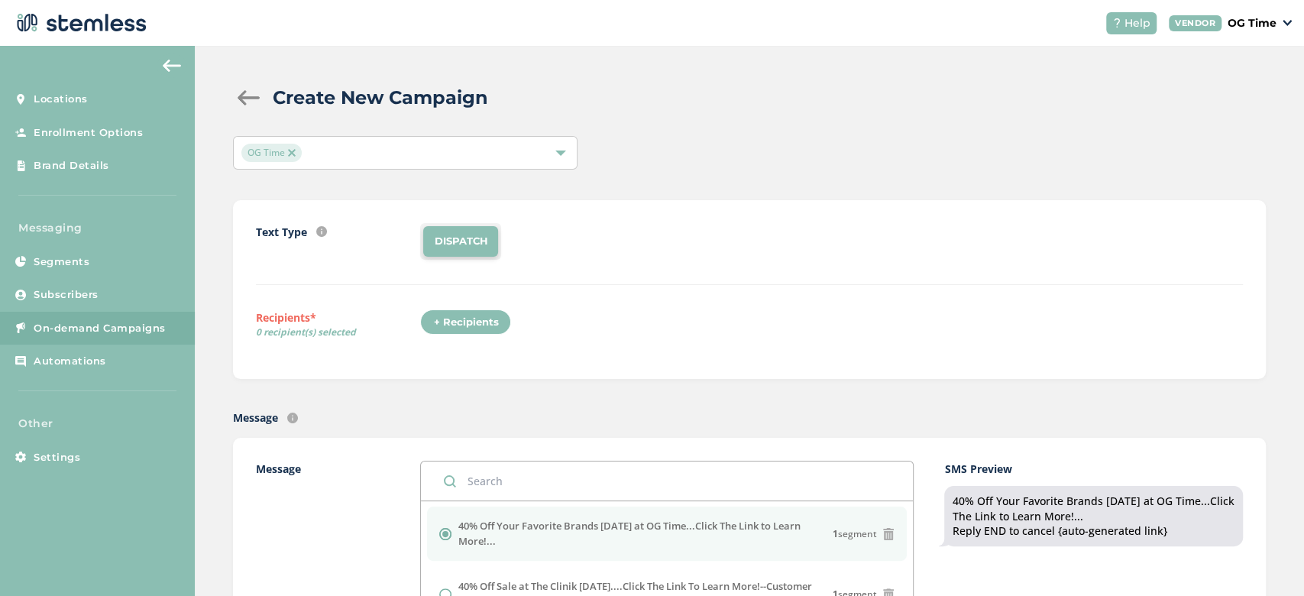
click at [471, 322] on div "+ Recipients" at bounding box center [465, 322] width 91 height 26
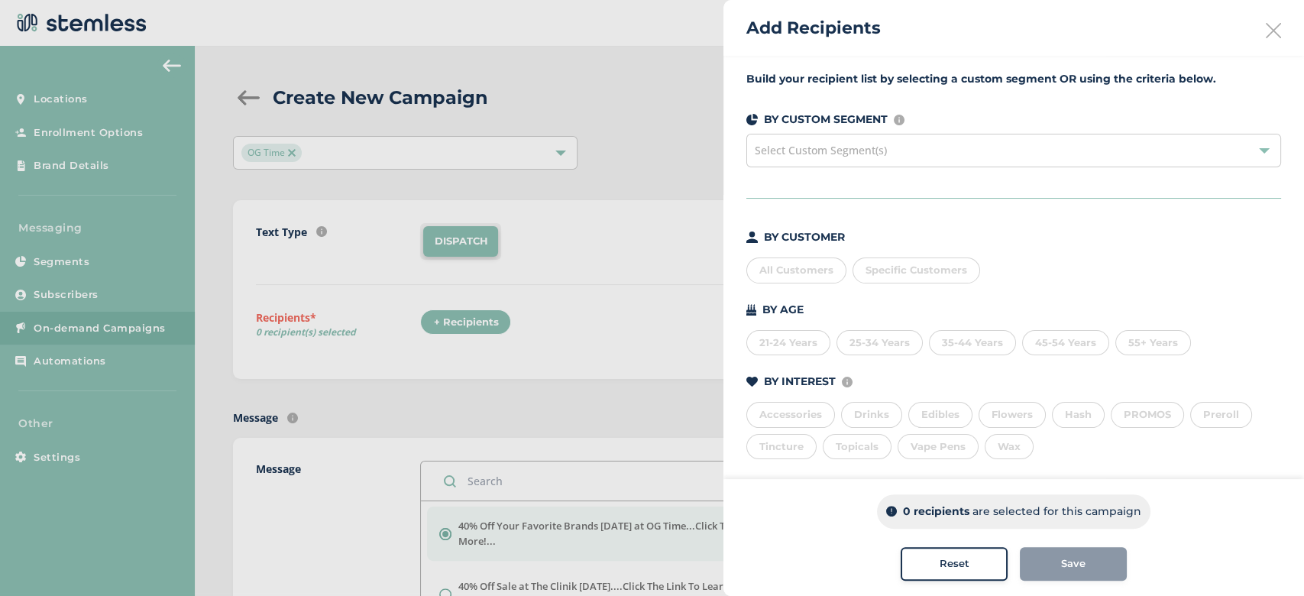
click at [779, 283] on div "BY CUSTOMER All Customers Specific Customers BY AGE [DEMOGRAPHIC_DATA] Years 25…" at bounding box center [1014, 380] width 535 height 303
click at [775, 277] on div "All Customers" at bounding box center [797, 271] width 100 height 26
click at [1069, 569] on span "Save" at bounding box center [1073, 563] width 24 height 15
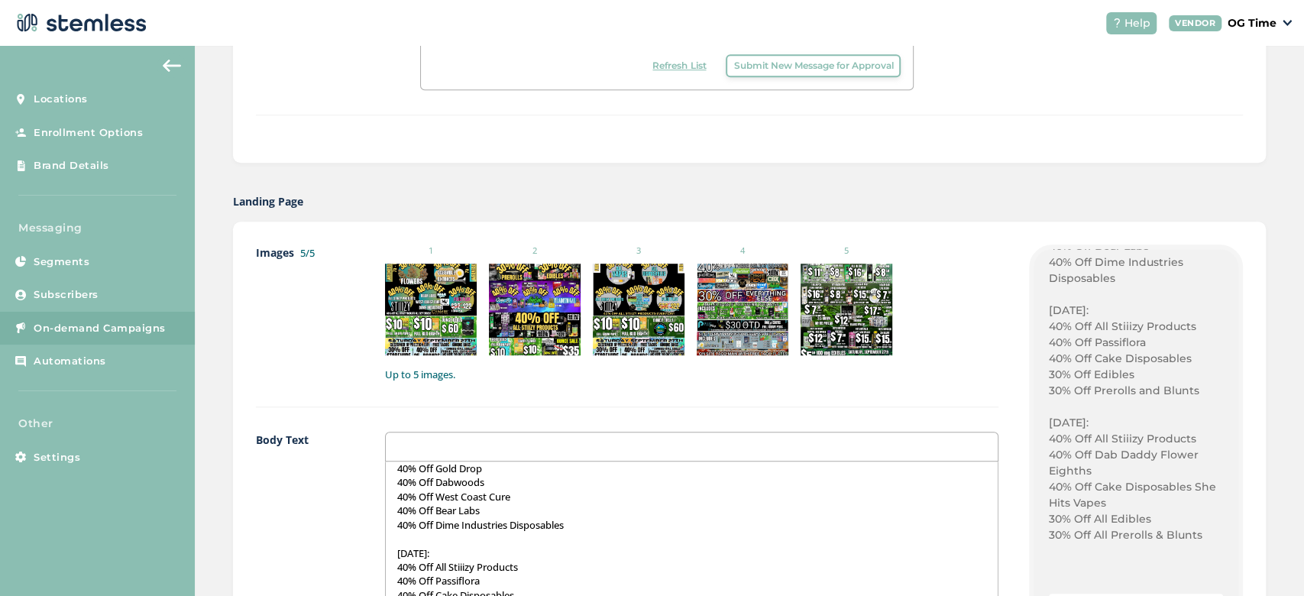
scroll to position [1254, 0]
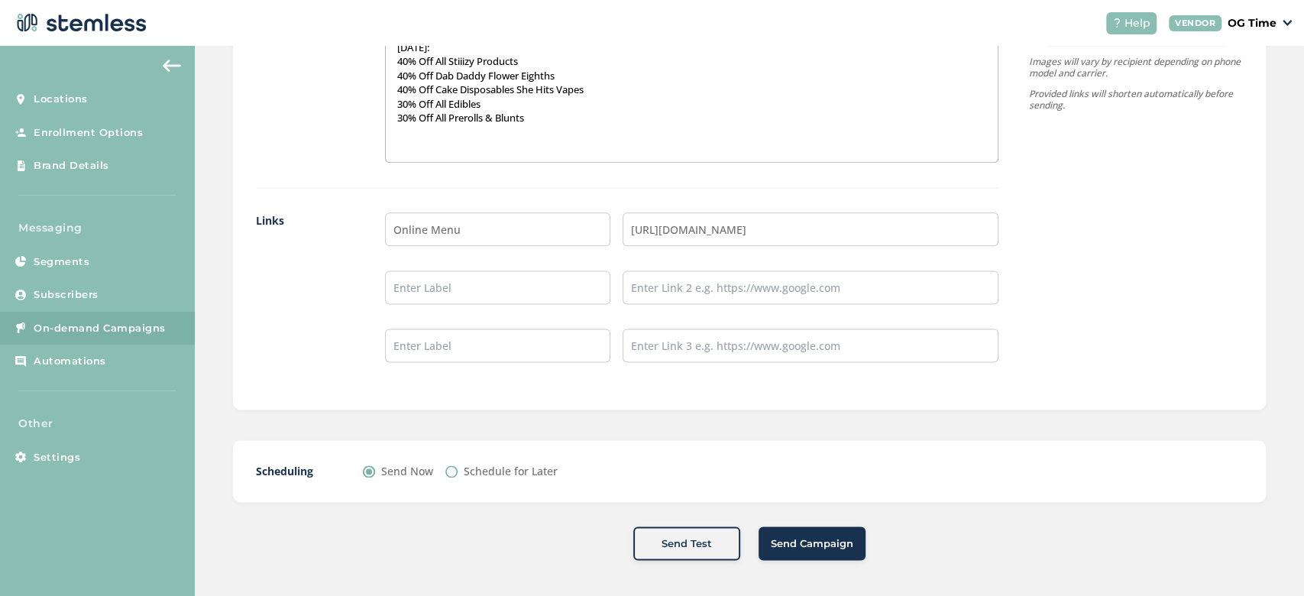
click at [796, 549] on button "Send Campaign" at bounding box center [812, 543] width 107 height 34
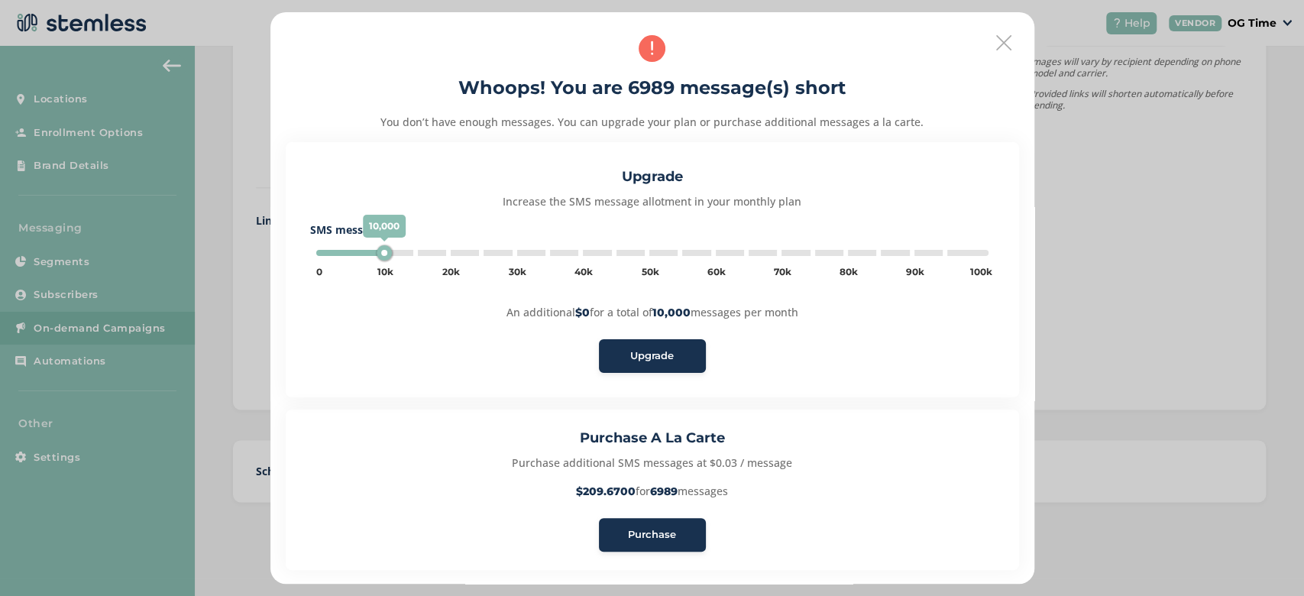
click at [643, 530] on span "Purchase" at bounding box center [652, 534] width 48 height 15
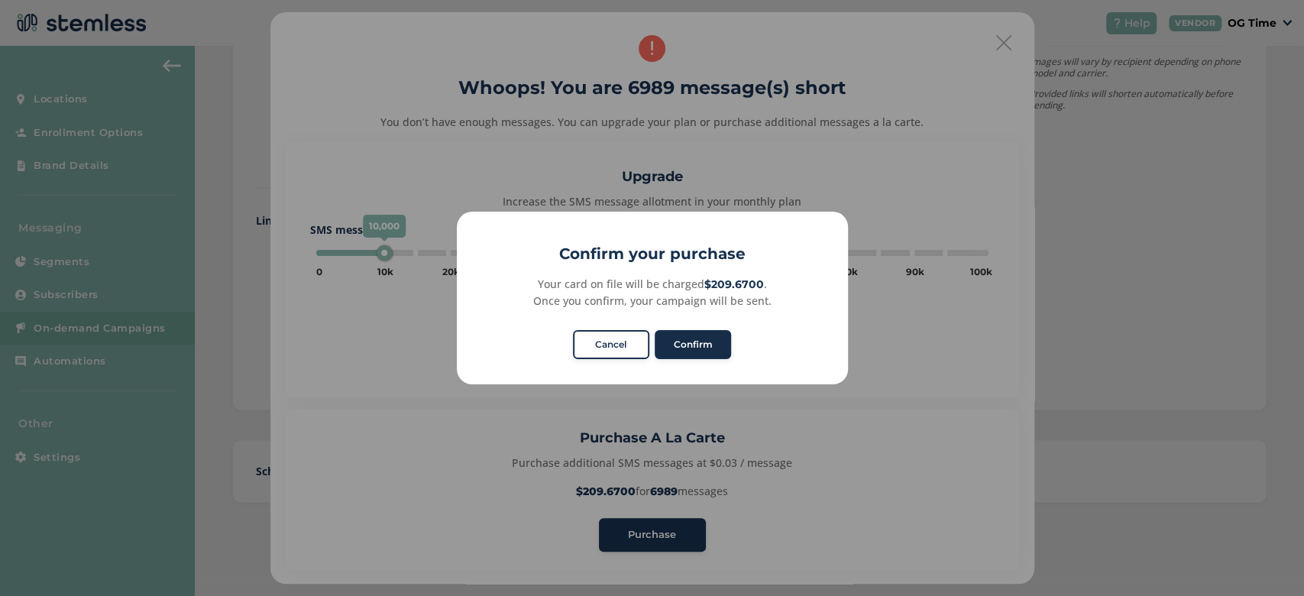
click at [703, 343] on button "Confirm" at bounding box center [693, 344] width 76 height 29
